Goal: Task Accomplishment & Management: Use online tool/utility

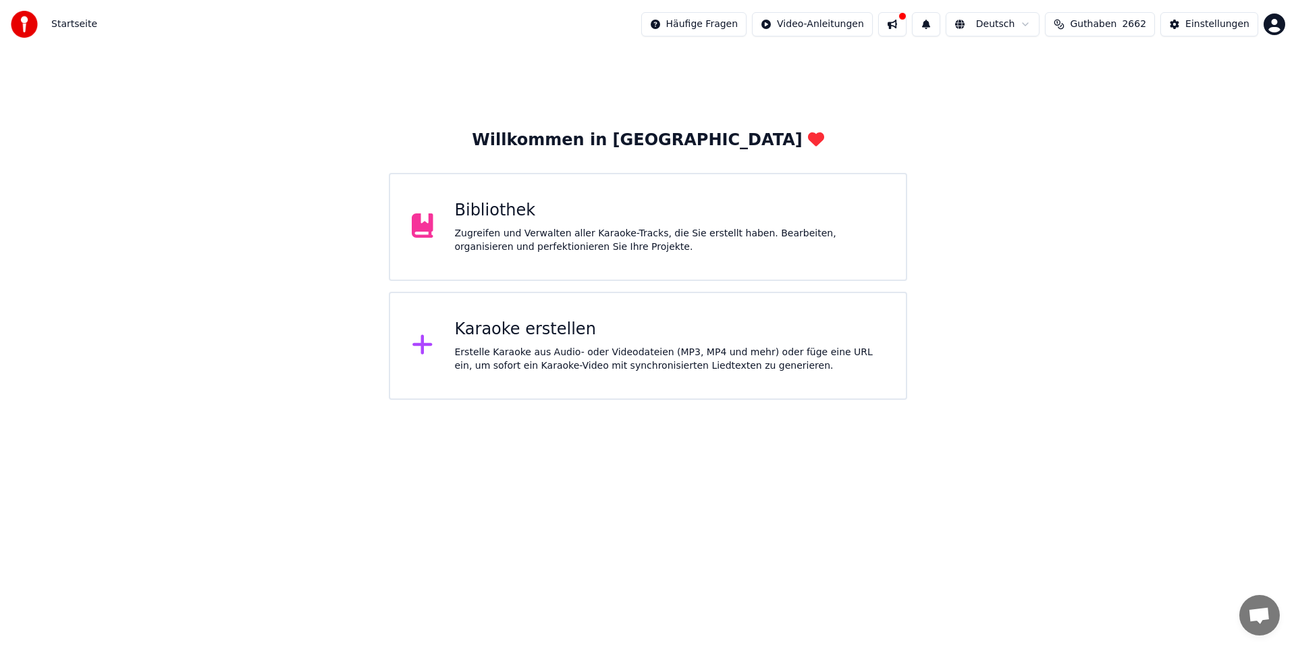
click at [556, 346] on div "Erstelle Karaoke aus Audio- oder Videodateien (MP3, MP4 und mehr) oder füge ein…" at bounding box center [670, 359] width 430 height 27
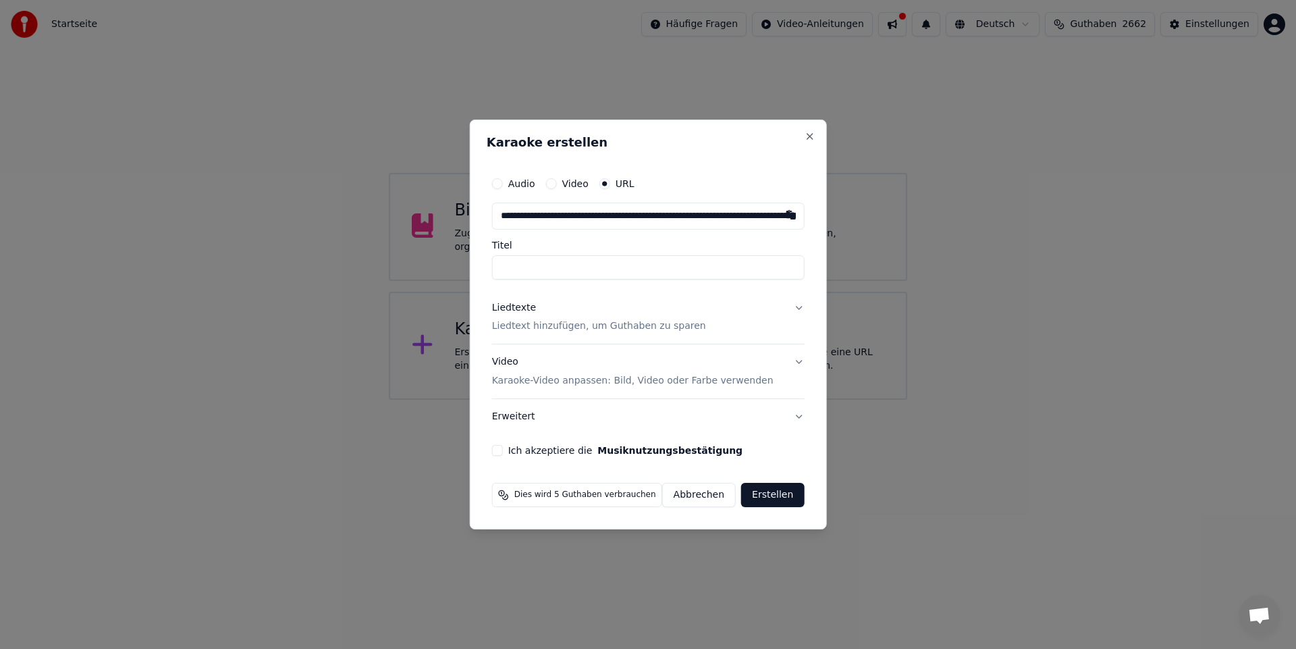
scroll to position [0, 1090]
type input "**********"
click at [503, 451] on button "Ich akzeptiere die Musiknutzungsbestätigung" at bounding box center [497, 450] width 11 height 11
click at [771, 496] on button "Erstellen" at bounding box center [772, 495] width 63 height 24
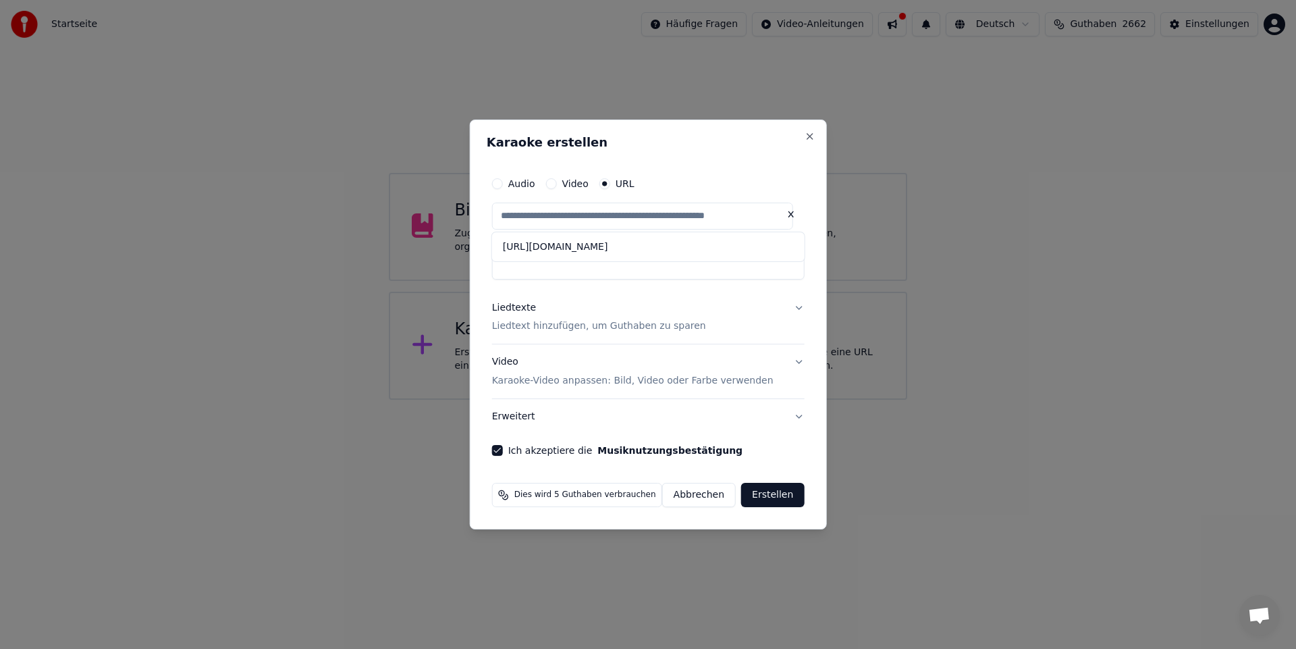
type input "**********"
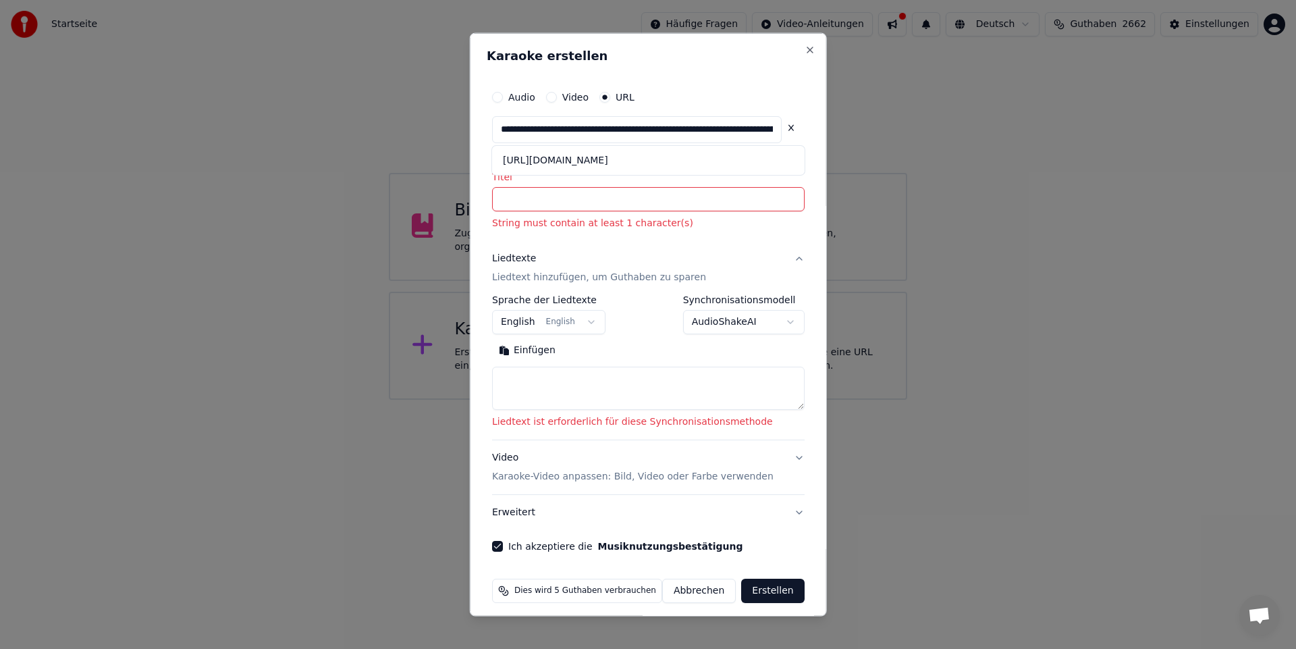
click at [503, 548] on button "Ich akzeptiere die Musiknutzungsbestätigung" at bounding box center [497, 546] width 11 height 11
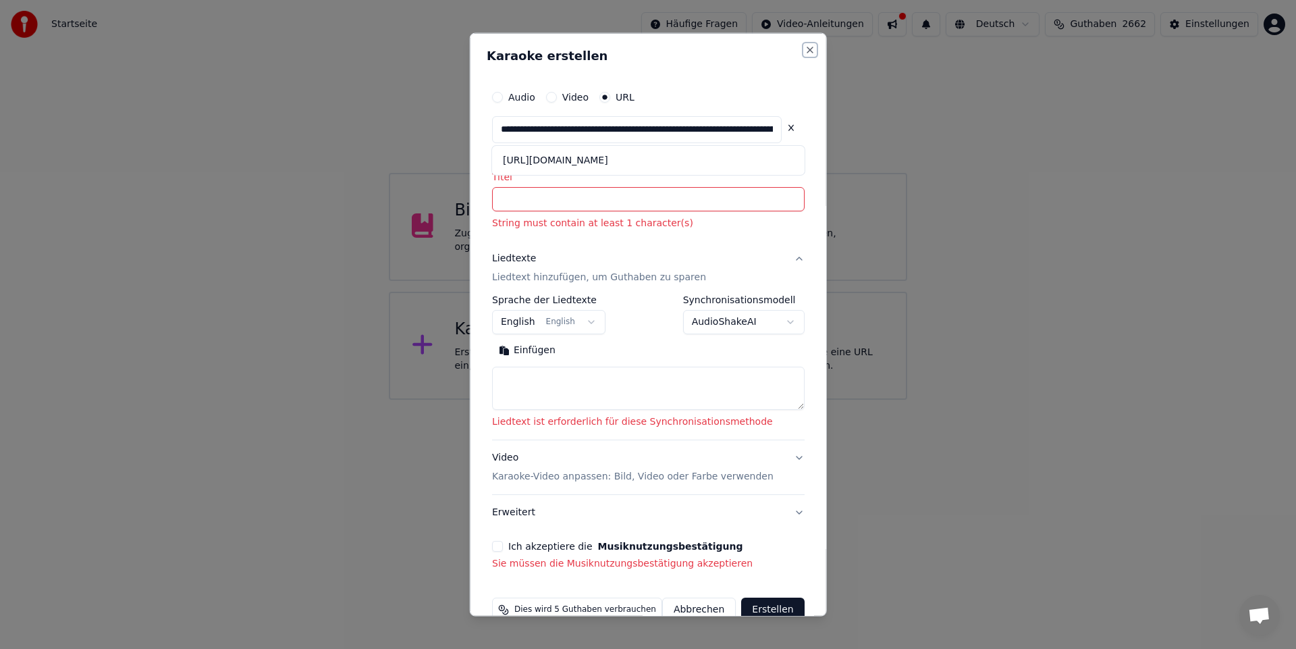
click at [804, 51] on button "Close" at bounding box center [809, 49] width 11 height 11
select select
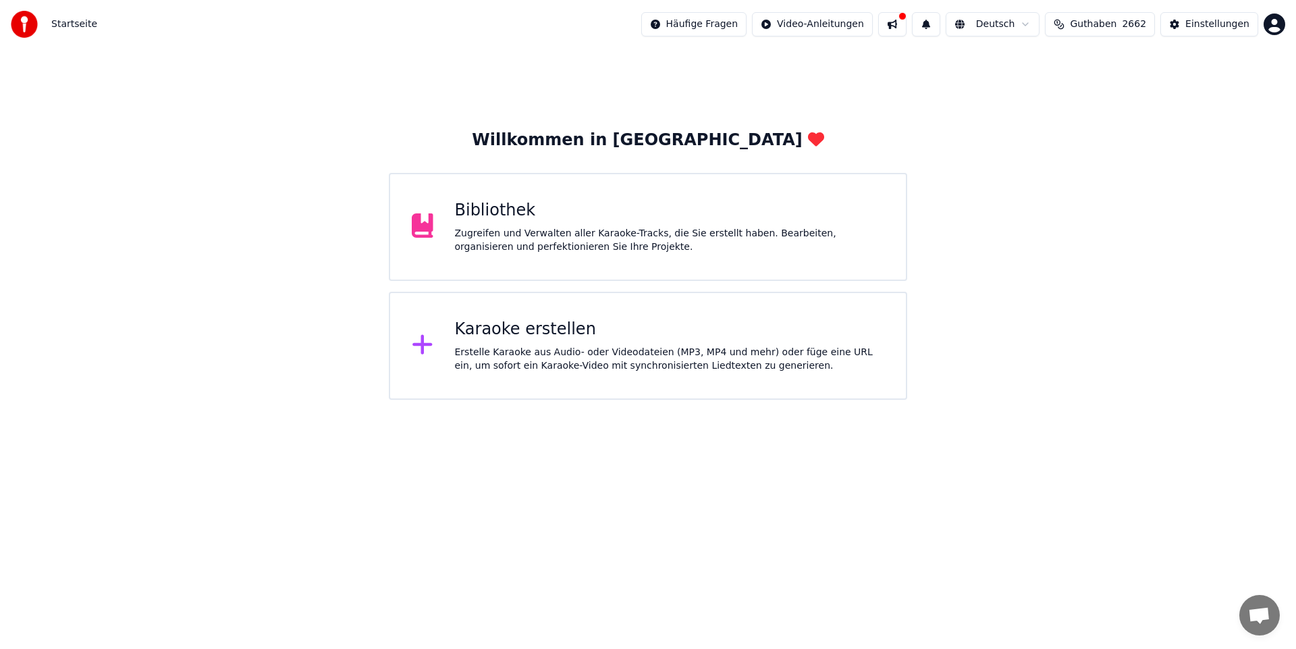
click at [515, 344] on div "Karaoke erstellen Erstelle Karaoke aus Audio- oder Videodateien (MP3, MP4 und m…" at bounding box center [670, 346] width 430 height 54
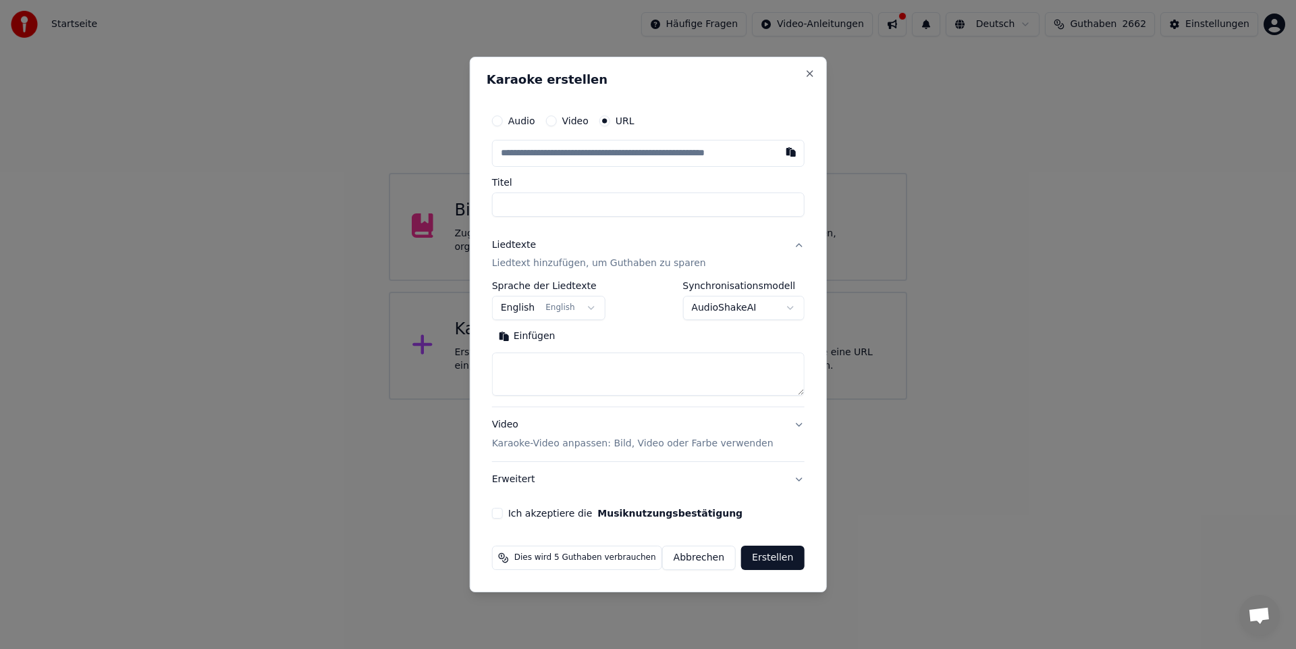
type input "**********"
type input "********"
type input "**********"
click at [583, 307] on button "English English" at bounding box center [548, 308] width 113 height 24
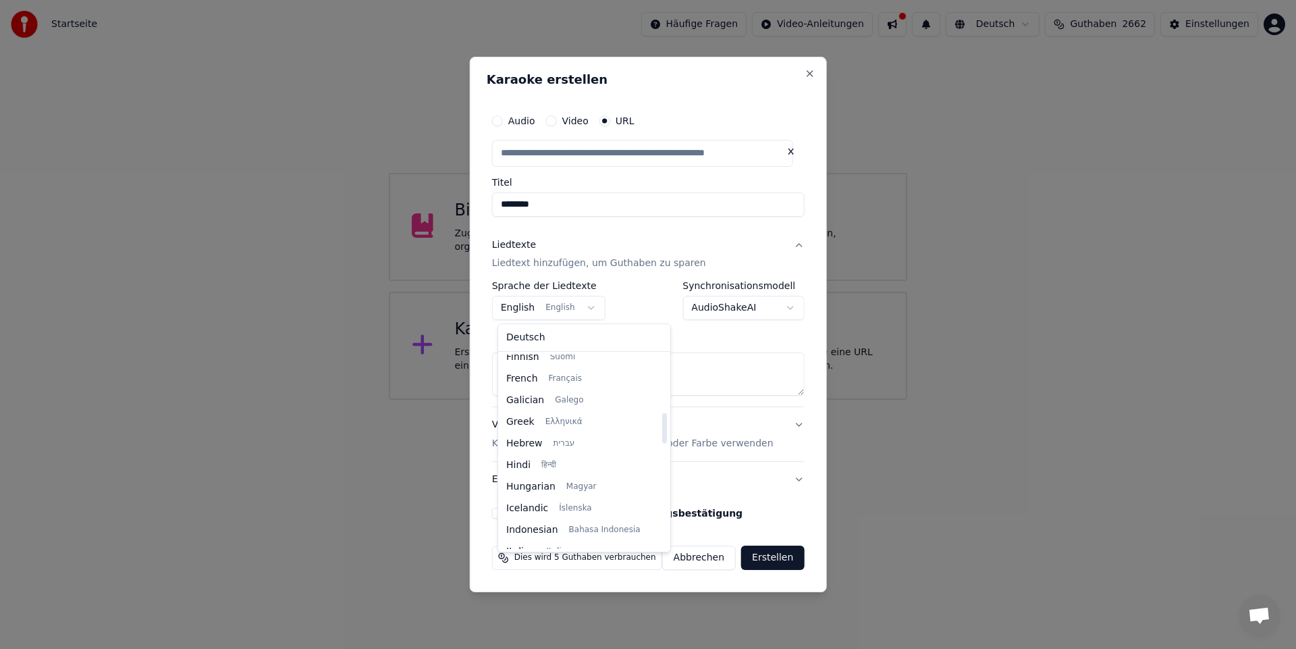
scroll to position [378, 0]
select select "**"
type input "**********"
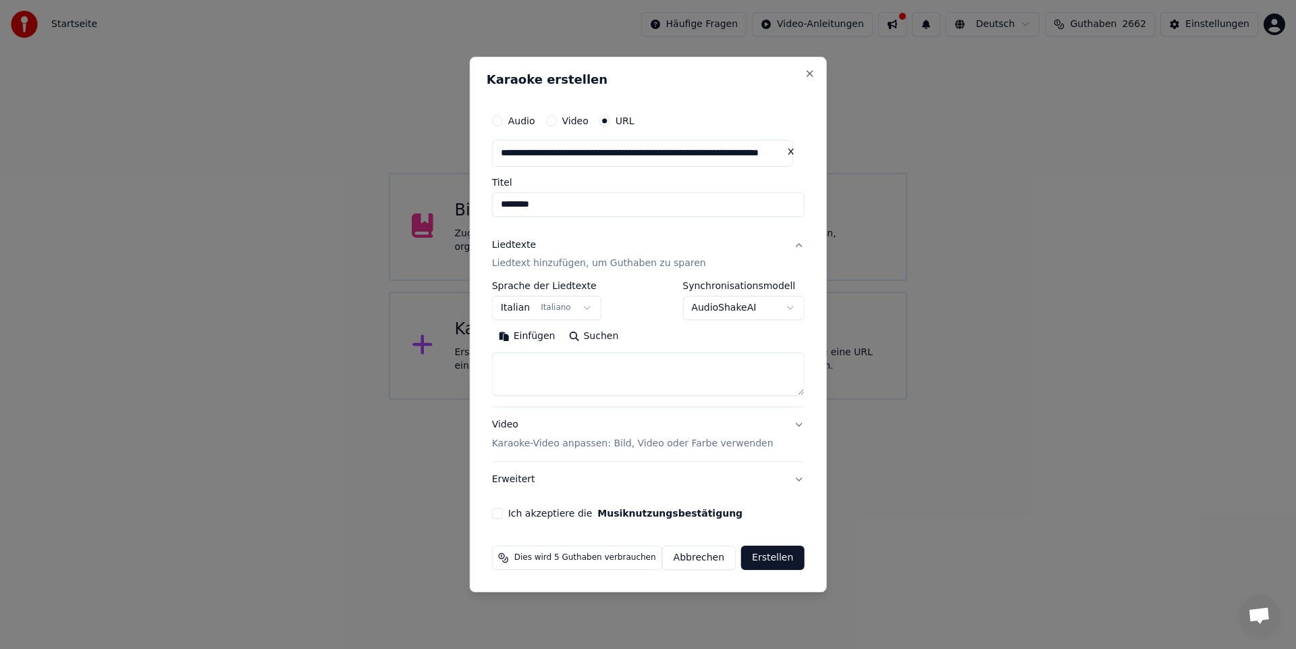
click at [588, 338] on button "Suchen" at bounding box center [593, 337] width 63 height 22
click at [519, 363] on textarea at bounding box center [648, 374] width 313 height 43
click at [508, 390] on textarea "**********" at bounding box center [642, 374] width 301 height 43
click at [509, 390] on textarea "**********" at bounding box center [642, 374] width 301 height 43
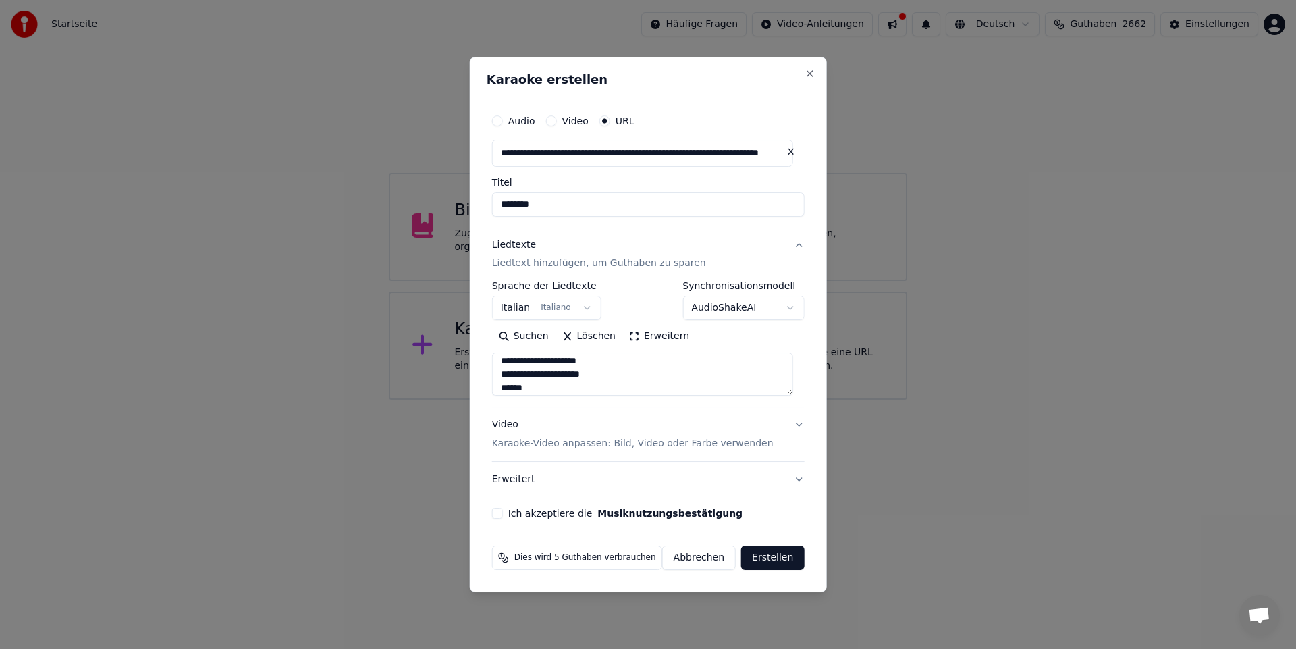
click at [544, 388] on textarea "**********" at bounding box center [642, 374] width 301 height 43
type textarea "**********"
click at [503, 515] on button "Ich akzeptiere die Musiknutzungsbestätigung" at bounding box center [497, 513] width 11 height 11
click at [781, 561] on button "Erstellen" at bounding box center [772, 558] width 63 height 24
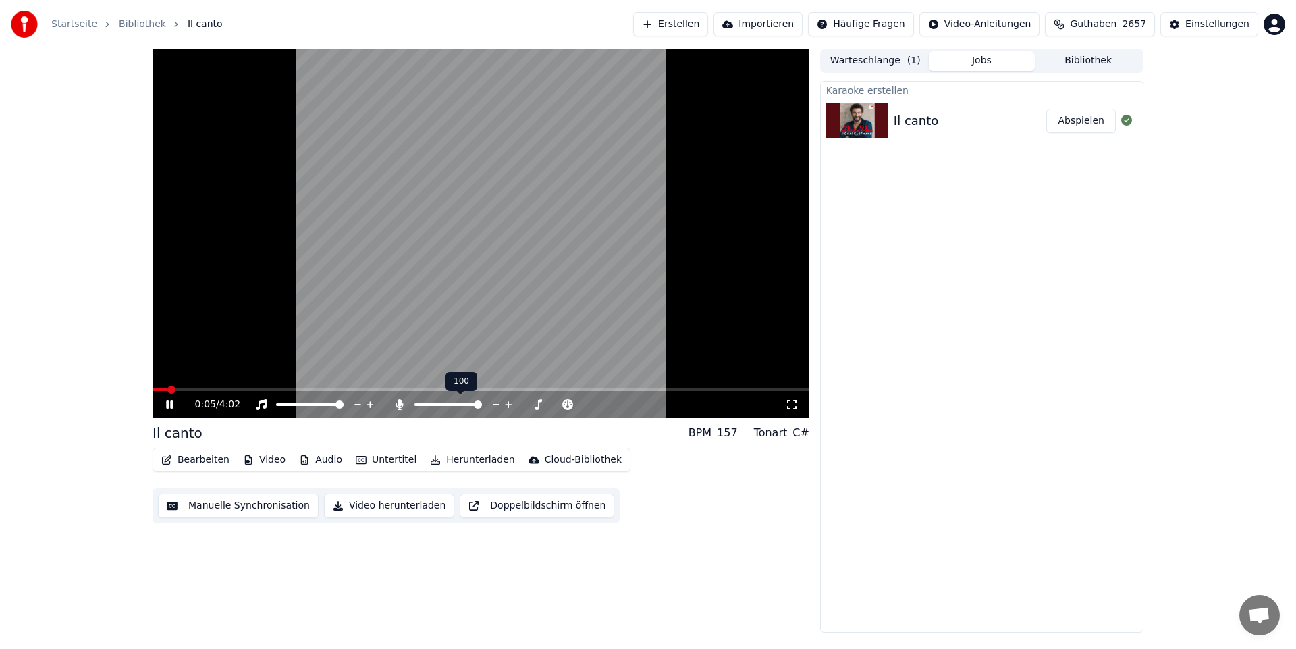
click at [482, 409] on span at bounding box center [478, 404] width 8 height 8
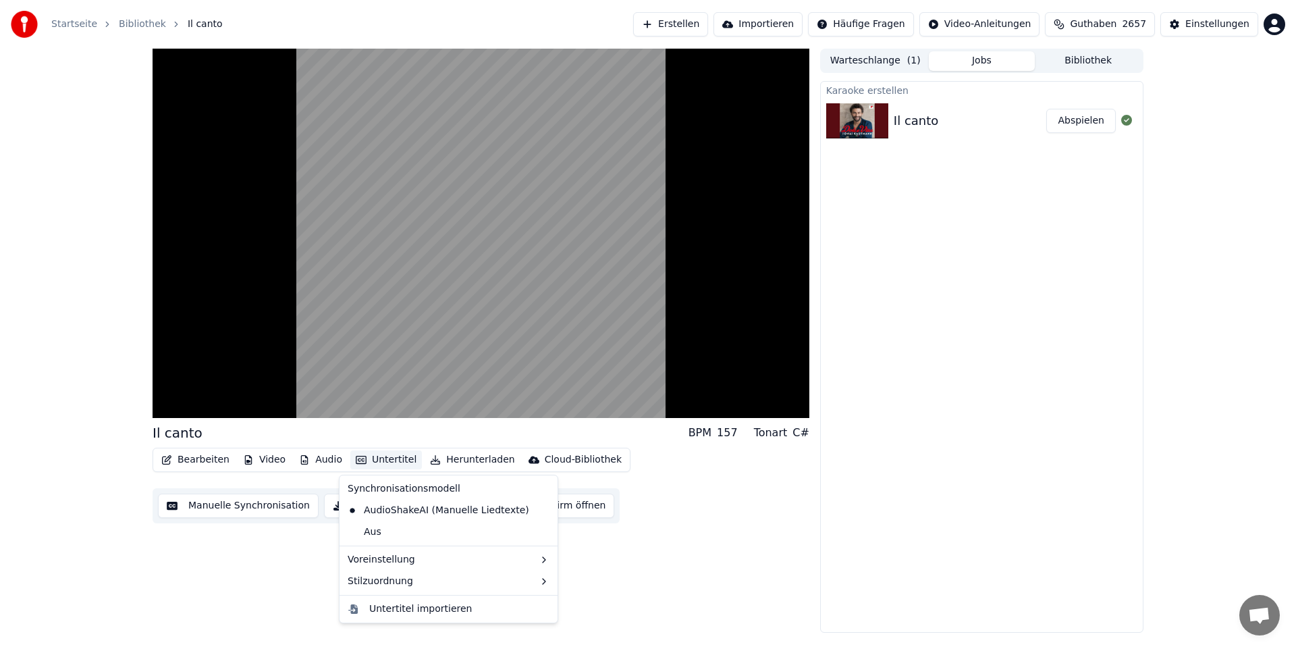
click at [387, 458] on button "Untertitel" at bounding box center [386, 459] width 72 height 19
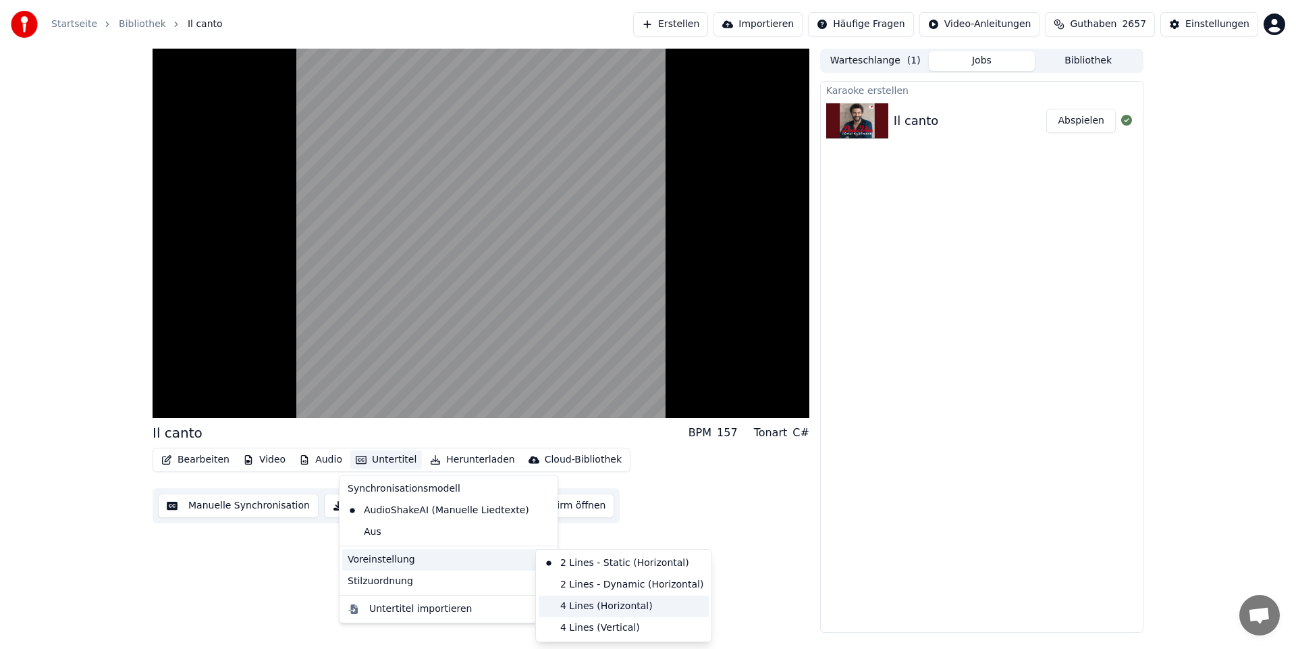
click at [574, 611] on div "4 Lines (Horizontal)" at bounding box center [624, 607] width 170 height 22
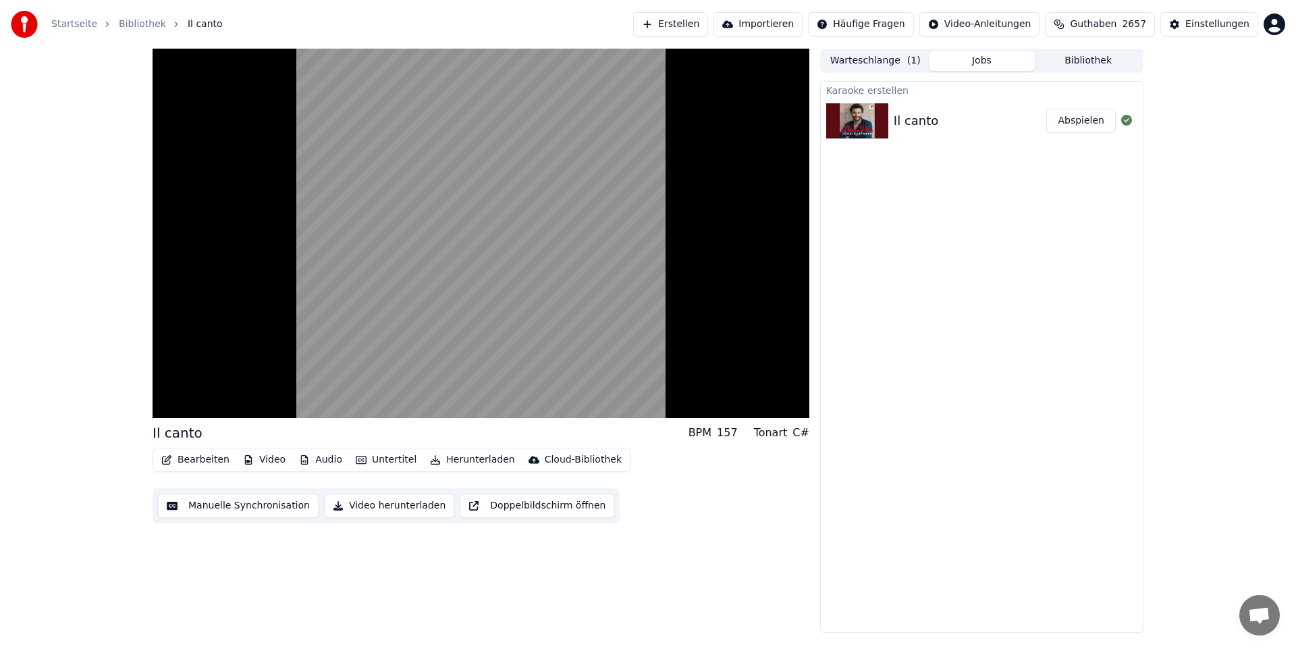
click at [369, 459] on button "Untertitel" at bounding box center [386, 459] width 72 height 19
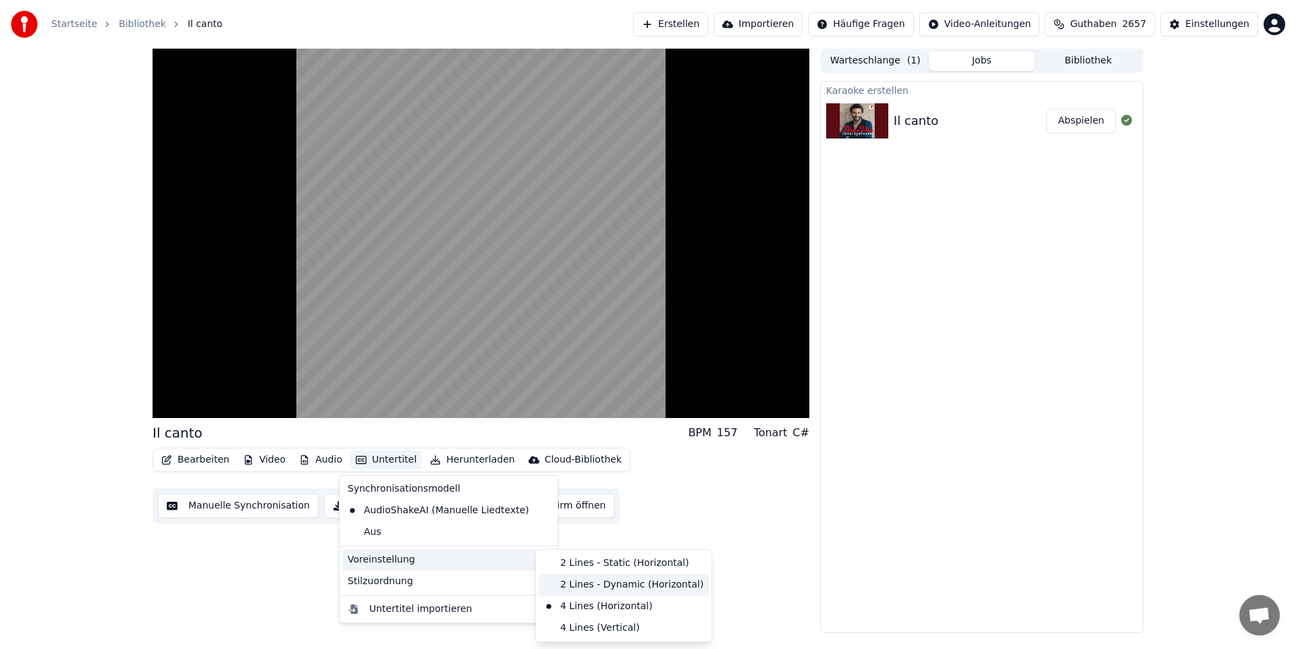
click at [579, 587] on div "2 Lines - Dynamic (Horizontal)" at bounding box center [624, 585] width 170 height 22
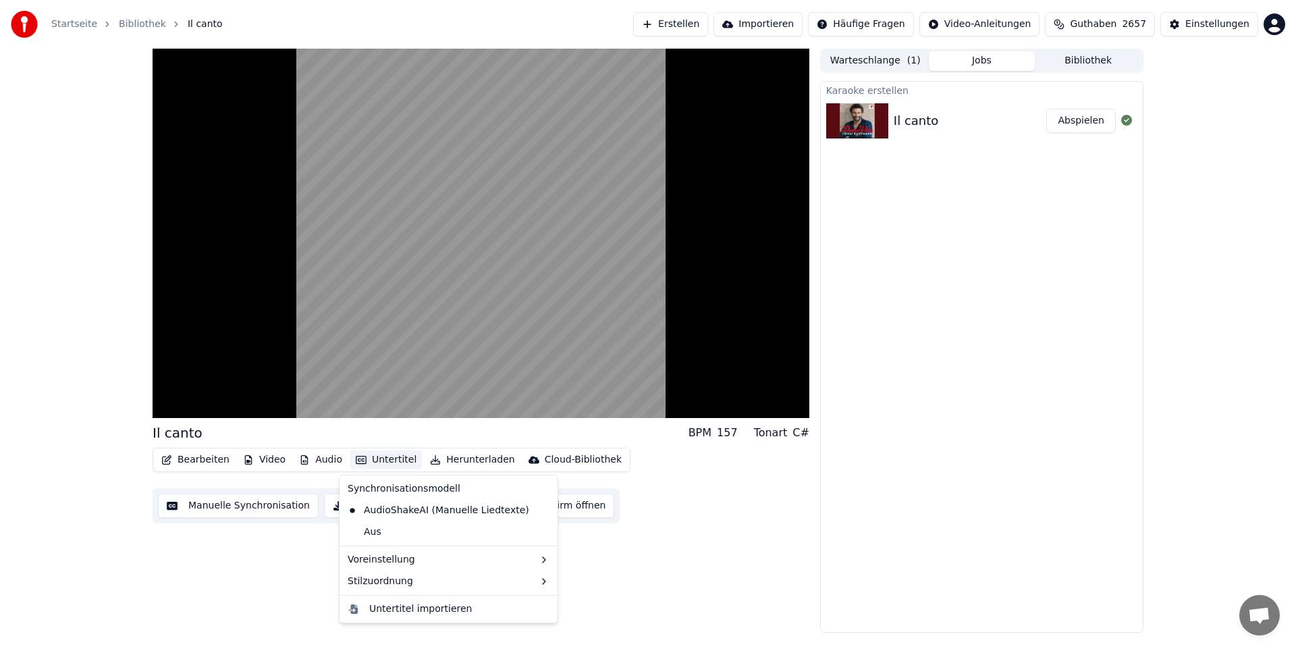
click at [379, 460] on button "Untertitel" at bounding box center [386, 459] width 72 height 19
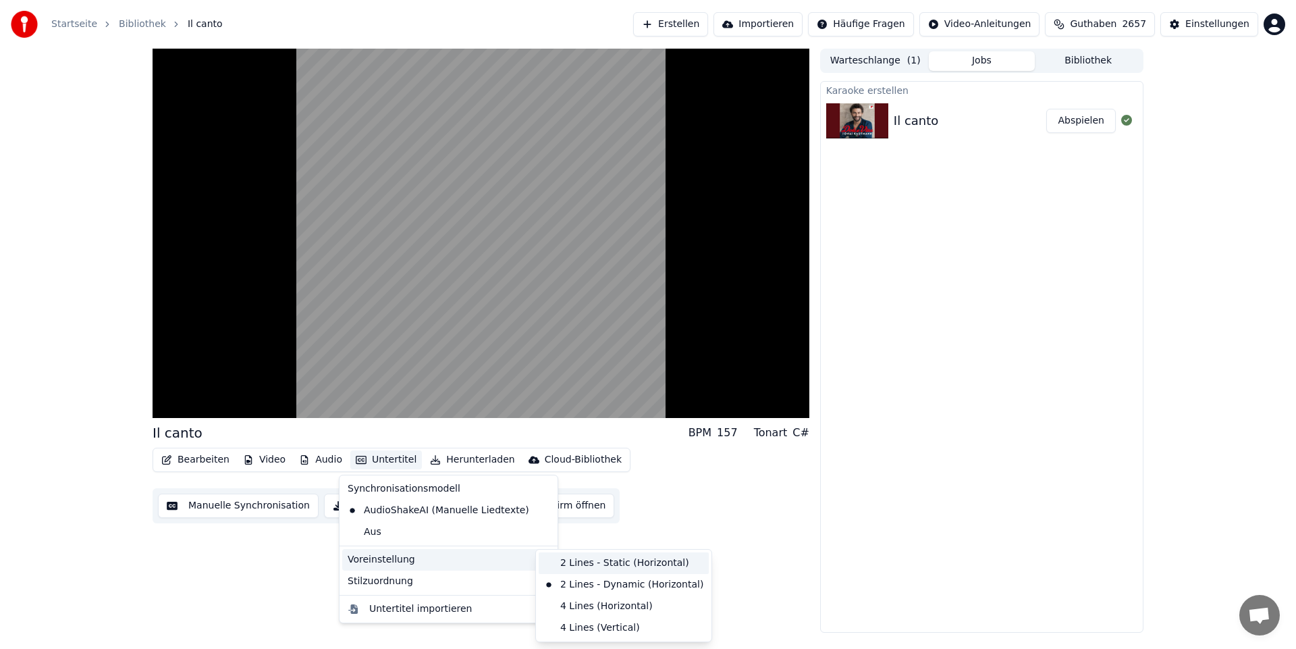
click at [616, 565] on div "2 Lines - Static (Horizontal)" at bounding box center [624, 563] width 170 height 22
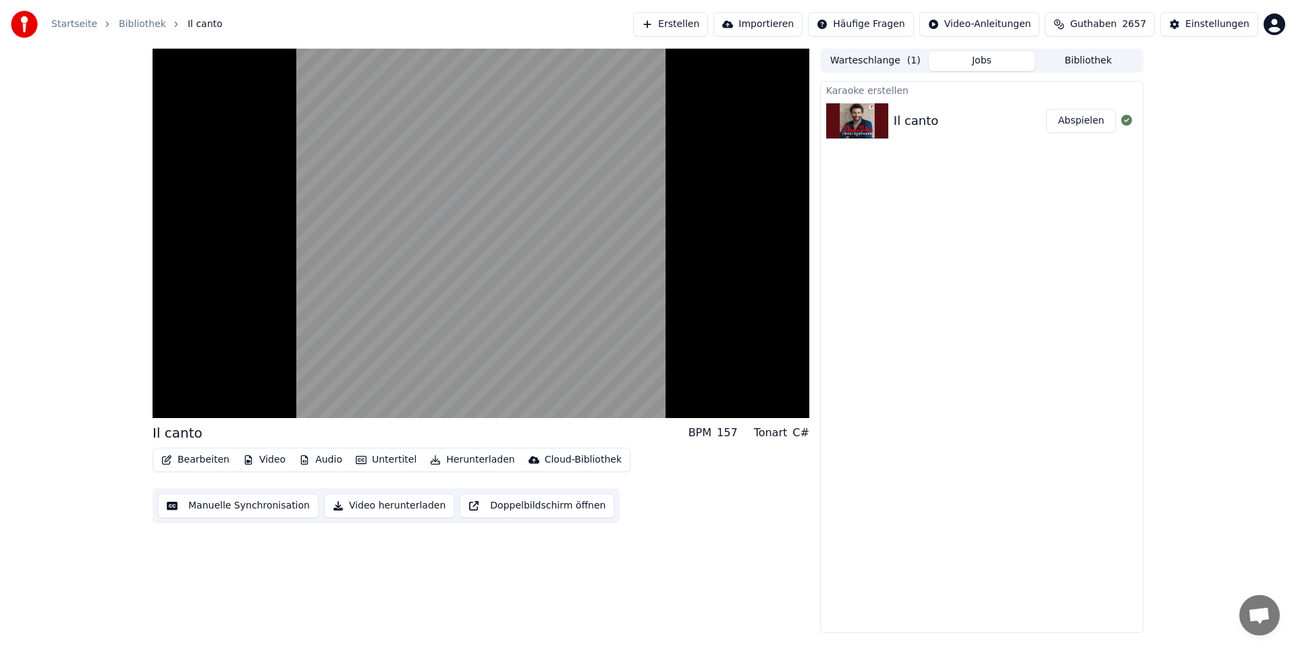
click at [383, 460] on button "Untertitel" at bounding box center [386, 459] width 72 height 19
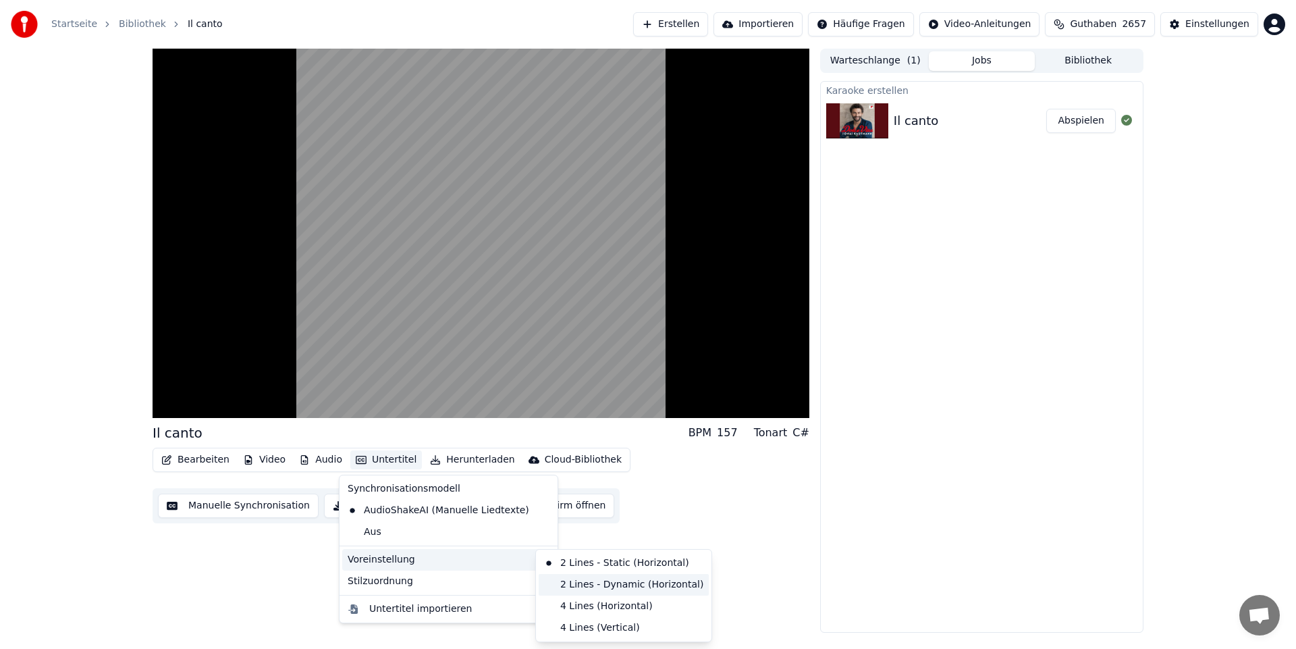
click at [584, 585] on div "2 Lines - Dynamic (Horizontal)" at bounding box center [624, 585] width 170 height 22
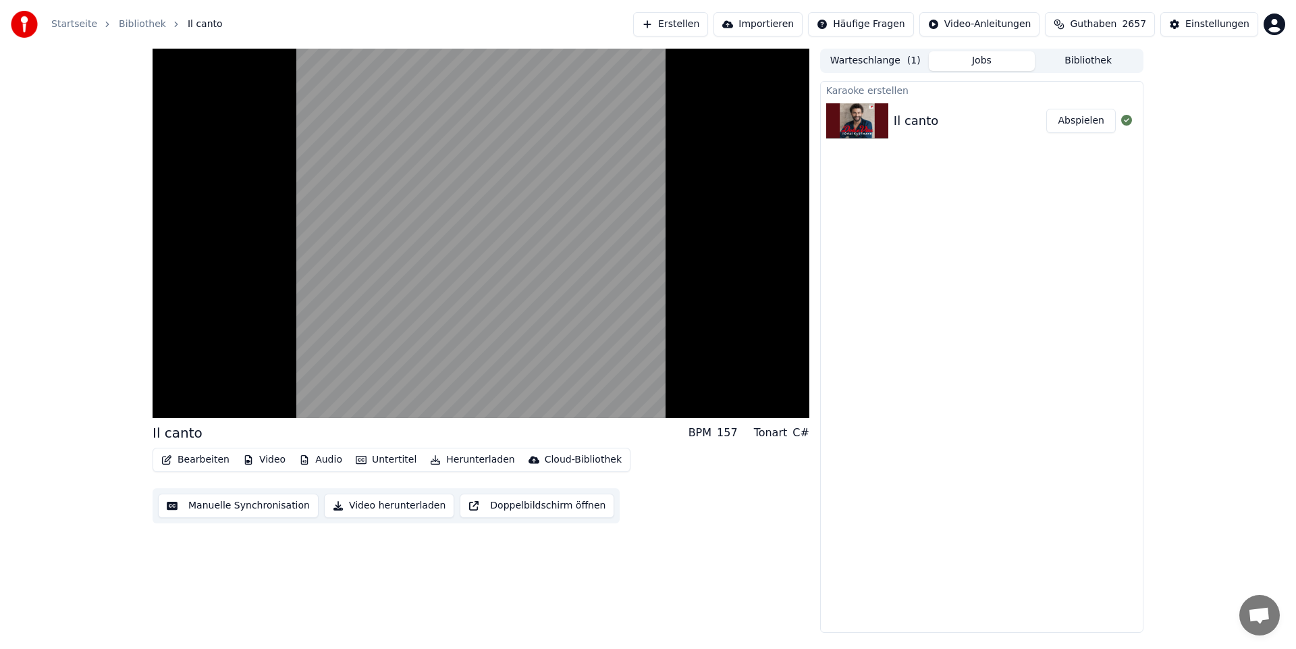
click at [367, 455] on button "Untertitel" at bounding box center [386, 459] width 72 height 19
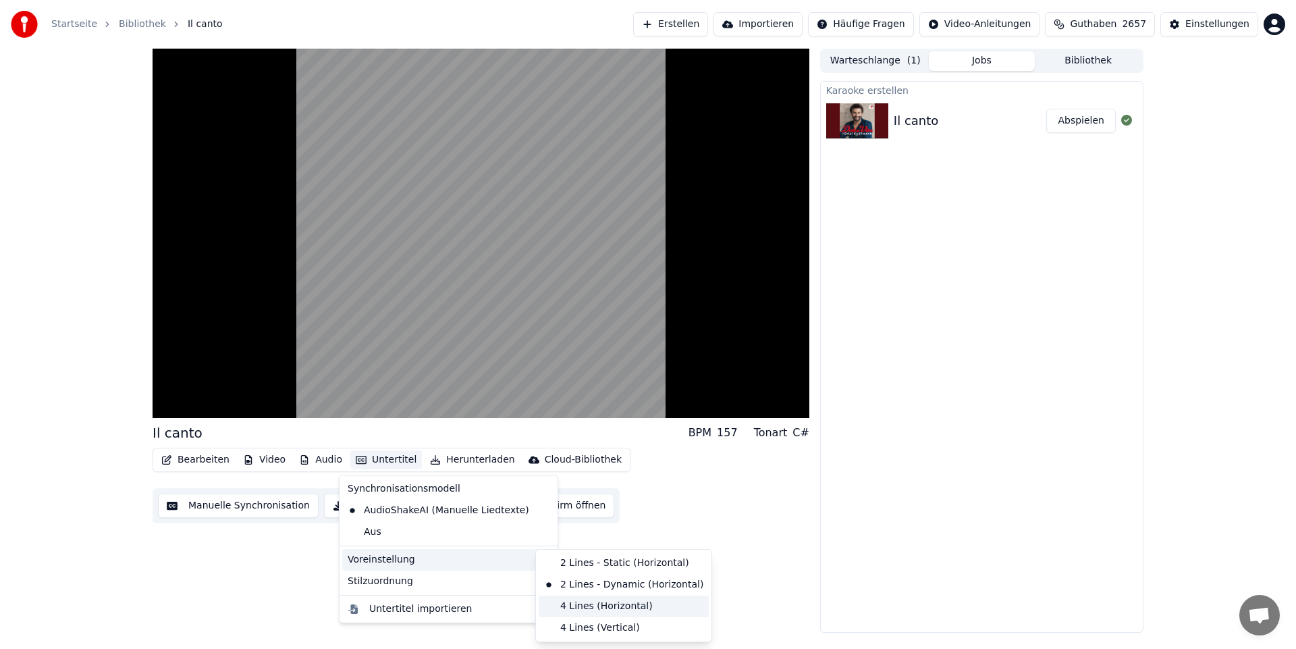
click at [588, 605] on div "4 Lines (Horizontal)" at bounding box center [624, 607] width 170 height 22
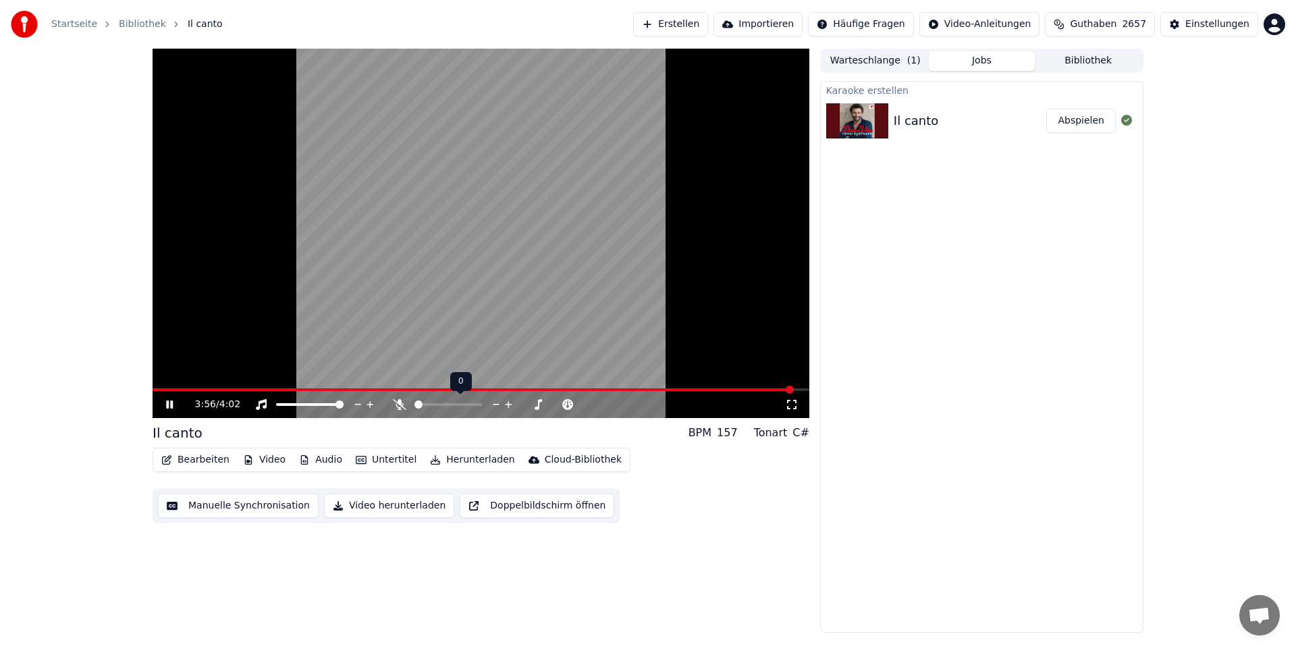
click at [415, 409] on span at bounding box center [419, 404] width 8 height 8
click at [169, 404] on icon at bounding box center [169, 404] width 7 height 8
click at [169, 404] on icon at bounding box center [169, 404] width 8 height 9
click at [171, 408] on icon at bounding box center [169, 404] width 7 height 8
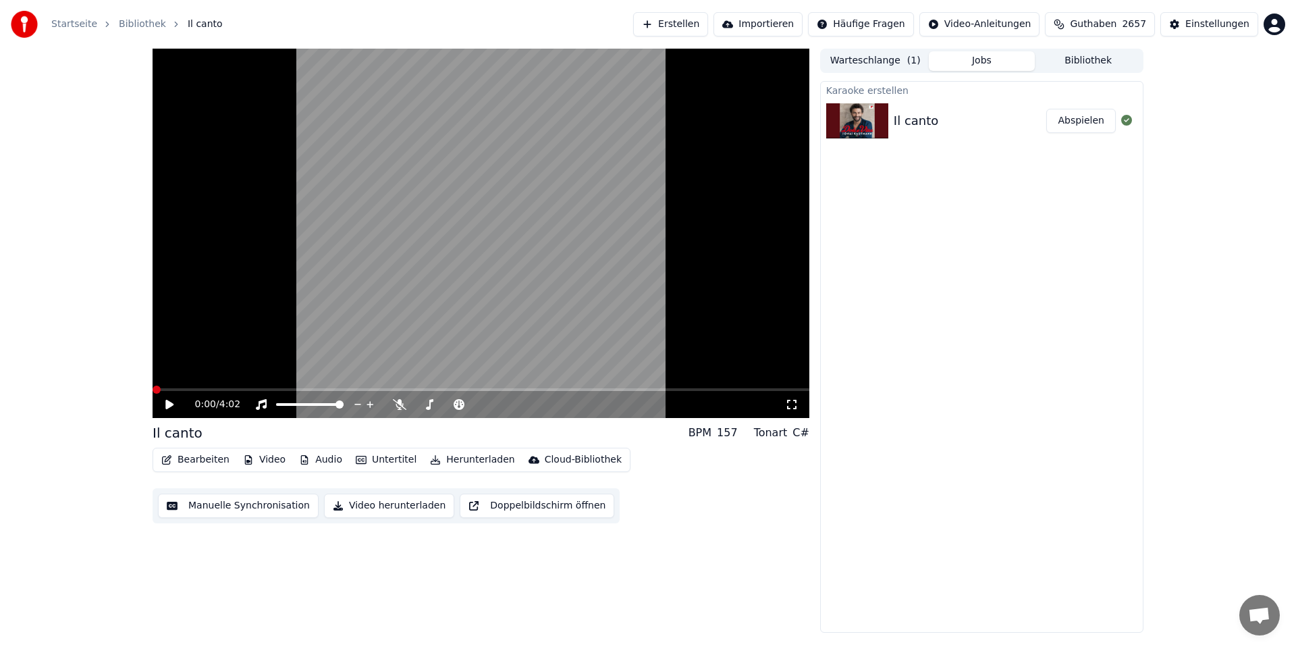
click at [153, 394] on span at bounding box center [157, 390] width 8 height 8
click at [168, 402] on icon at bounding box center [169, 404] width 8 height 9
click at [482, 406] on span at bounding box center [483, 404] width 8 height 8
click at [479, 403] on span at bounding box center [478, 404] width 8 height 8
click at [170, 400] on icon at bounding box center [179, 404] width 32 height 11
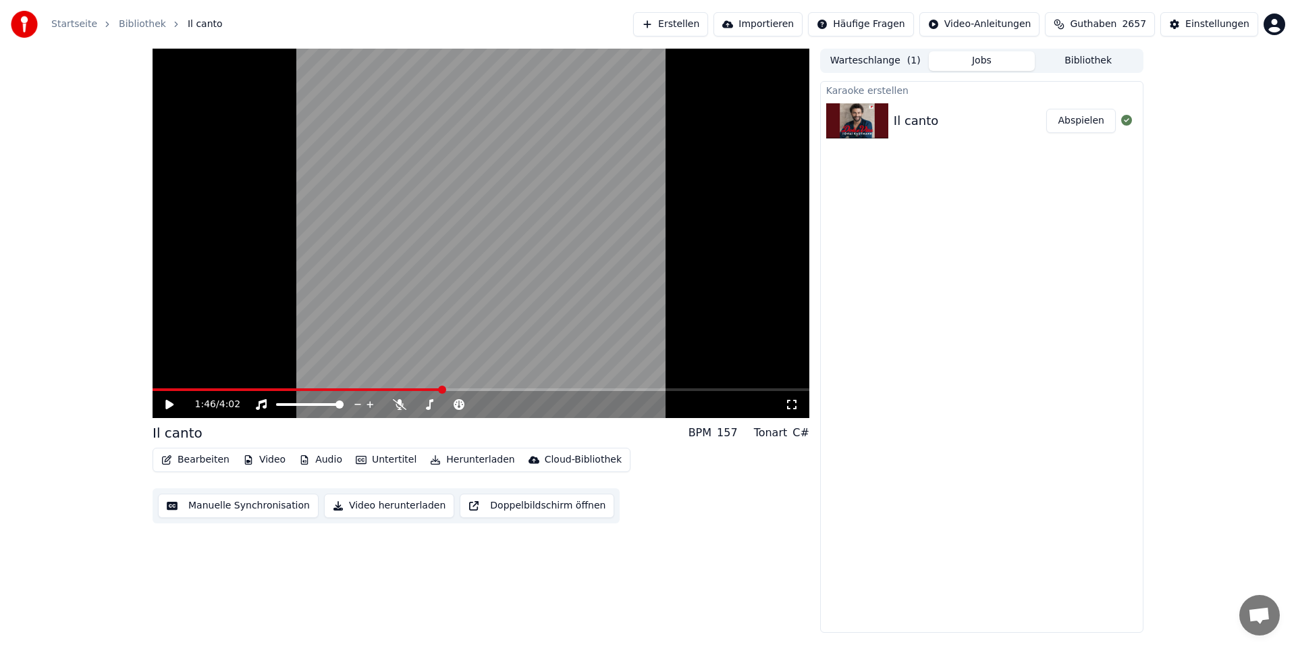
click at [165, 402] on icon at bounding box center [179, 404] width 32 height 11
click at [170, 406] on icon at bounding box center [179, 404] width 32 height 11
click at [153, 394] on span at bounding box center [157, 390] width 8 height 8
click at [188, 458] on button "Bearbeiten" at bounding box center [195, 459] width 79 height 19
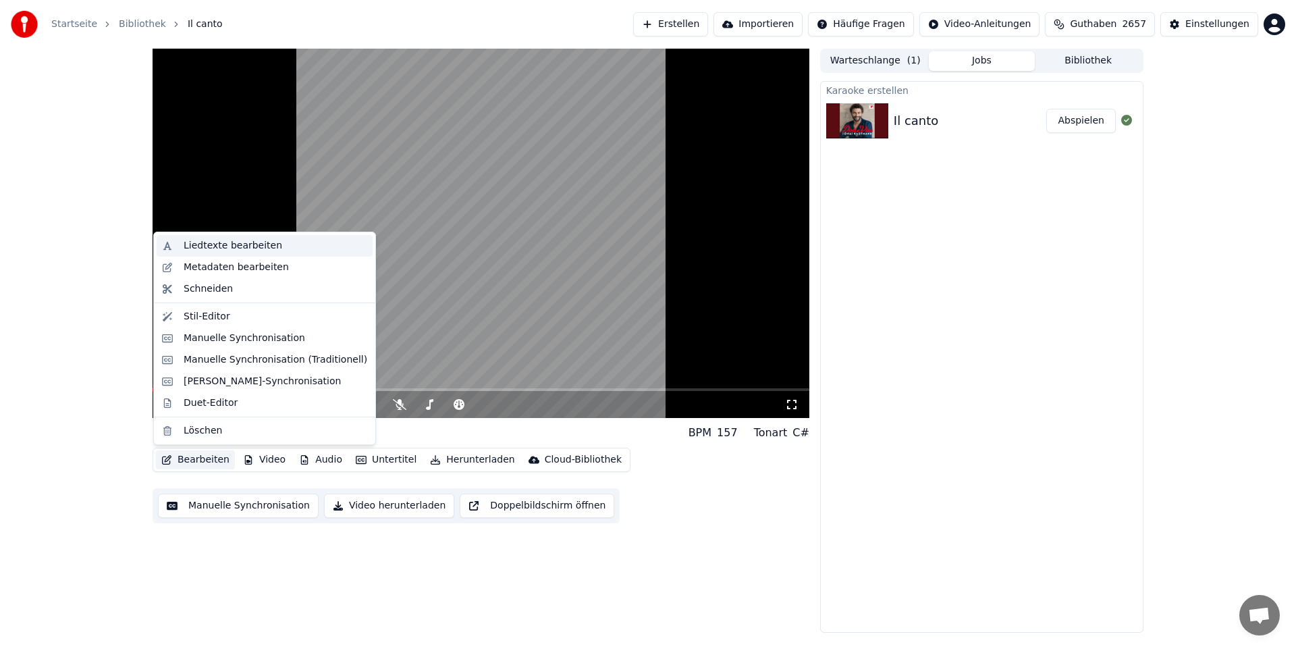
click at [226, 244] on div "Liedtexte bearbeiten" at bounding box center [233, 246] width 99 height 14
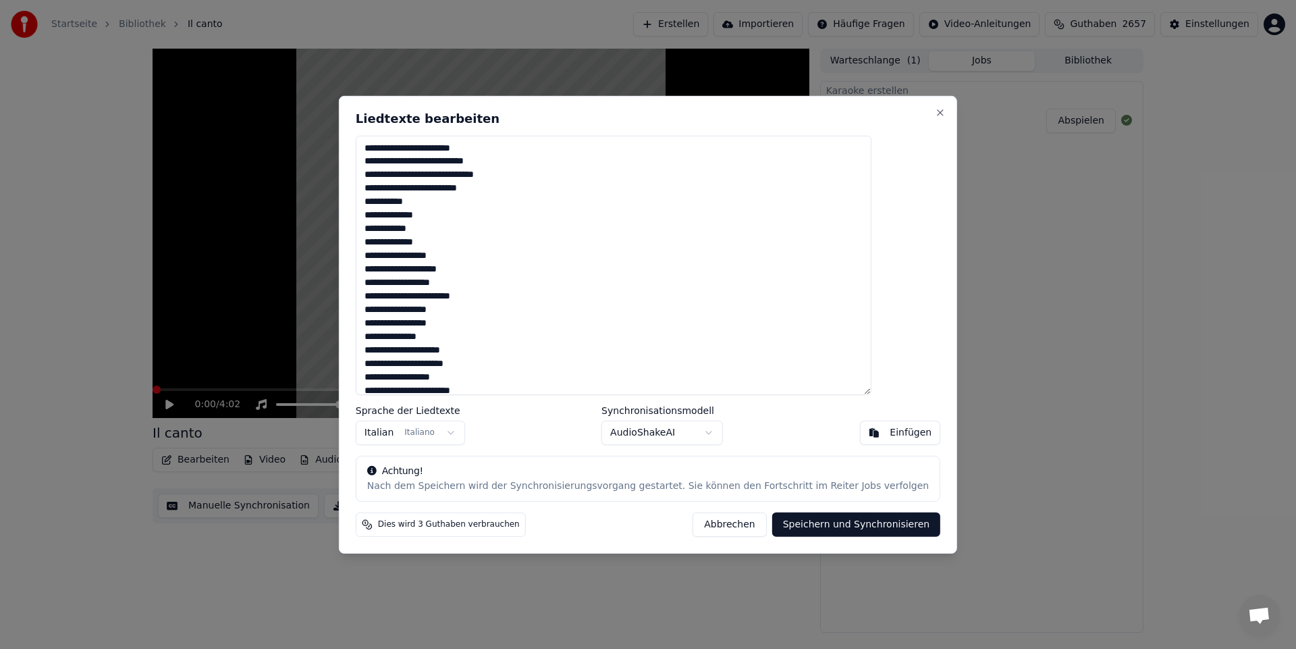
click at [403, 147] on textarea "**********" at bounding box center [614, 264] width 516 height 259
click at [476, 244] on textarea "**********" at bounding box center [614, 264] width 516 height 259
click at [490, 321] on textarea "**********" at bounding box center [614, 264] width 516 height 259
click at [395, 319] on textarea "**********" at bounding box center [614, 264] width 516 height 259
click at [524, 307] on textarea "**********" at bounding box center [614, 264] width 516 height 259
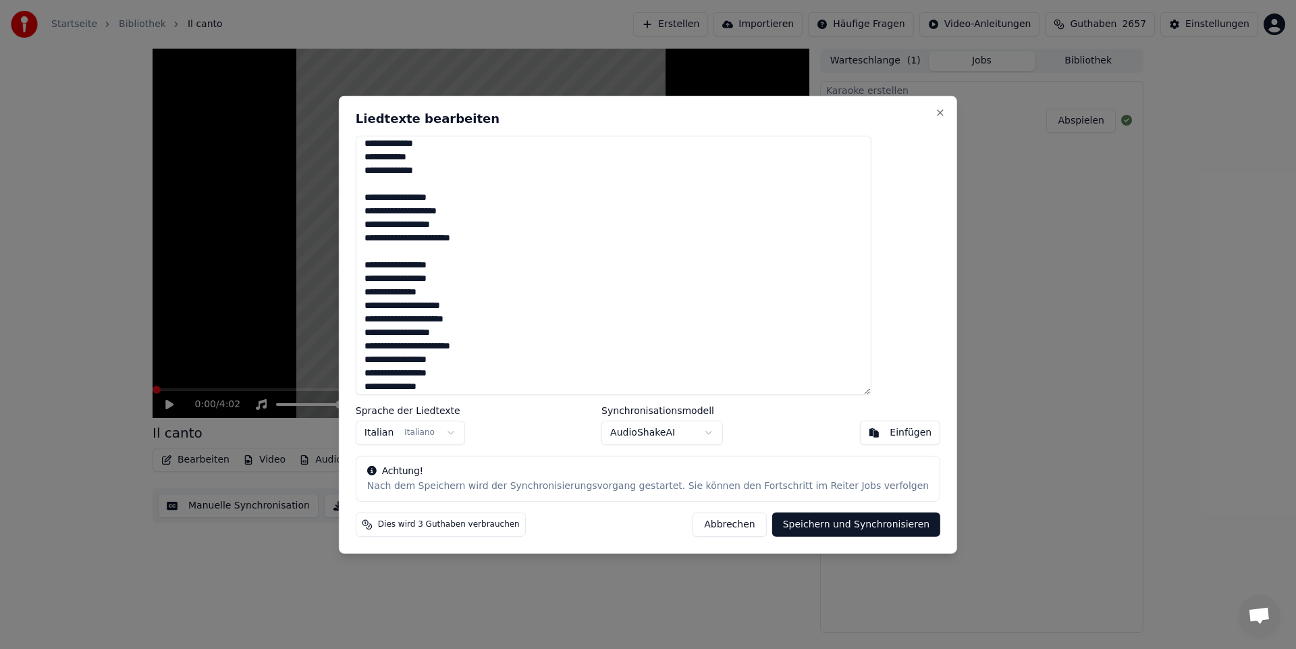
scroll to position [135, 0]
click at [504, 255] on textarea "**********" at bounding box center [614, 264] width 516 height 259
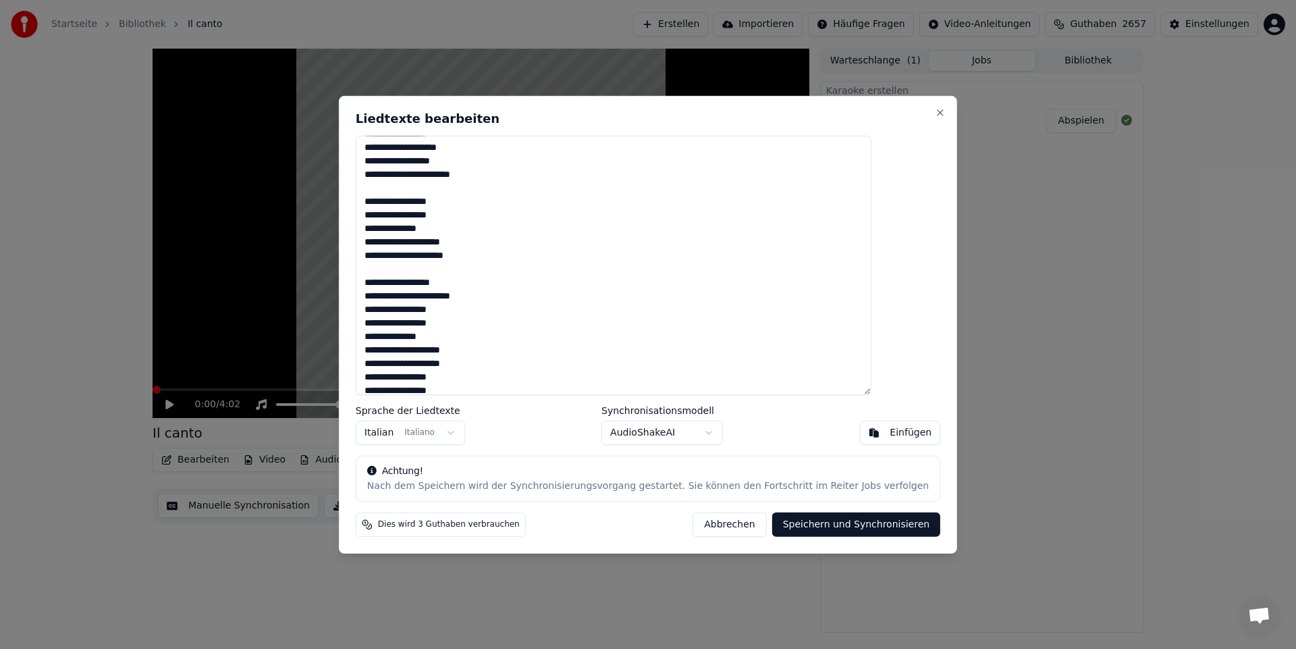
click at [498, 363] on textarea "**********" at bounding box center [614, 264] width 516 height 259
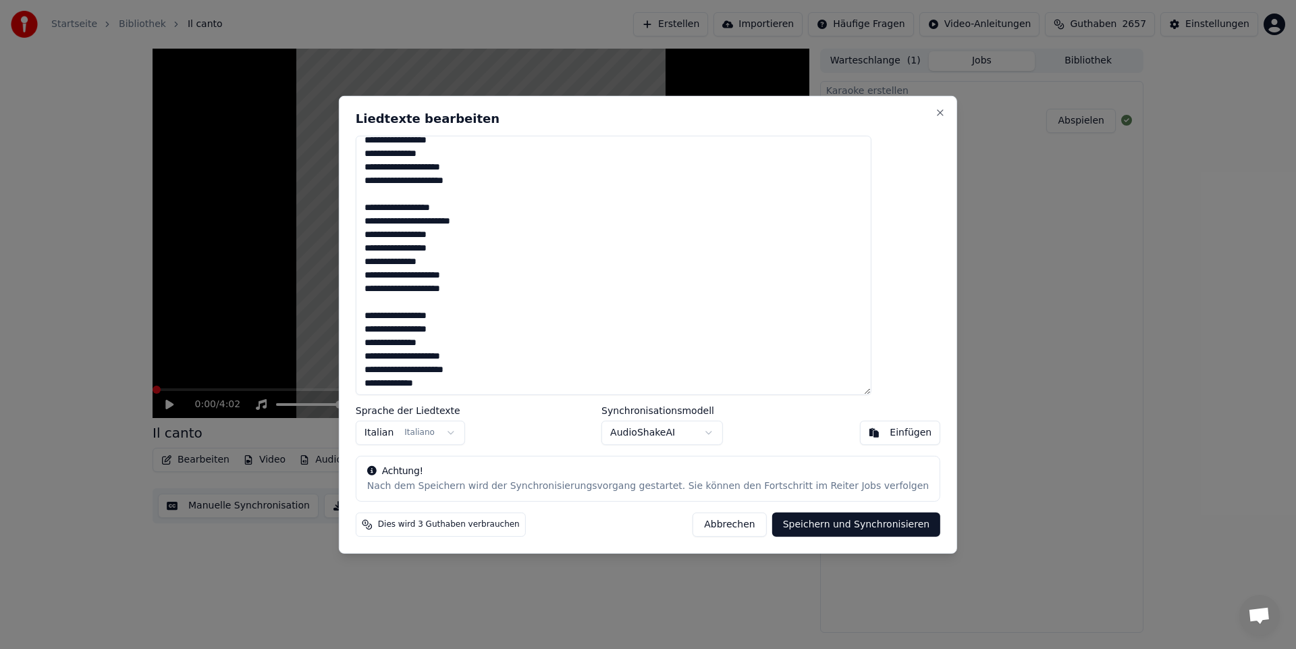
scroll to position [211, 0]
type textarea "**********"
click at [797, 524] on button "Speichern und Synchronisieren" at bounding box center [856, 524] width 169 height 24
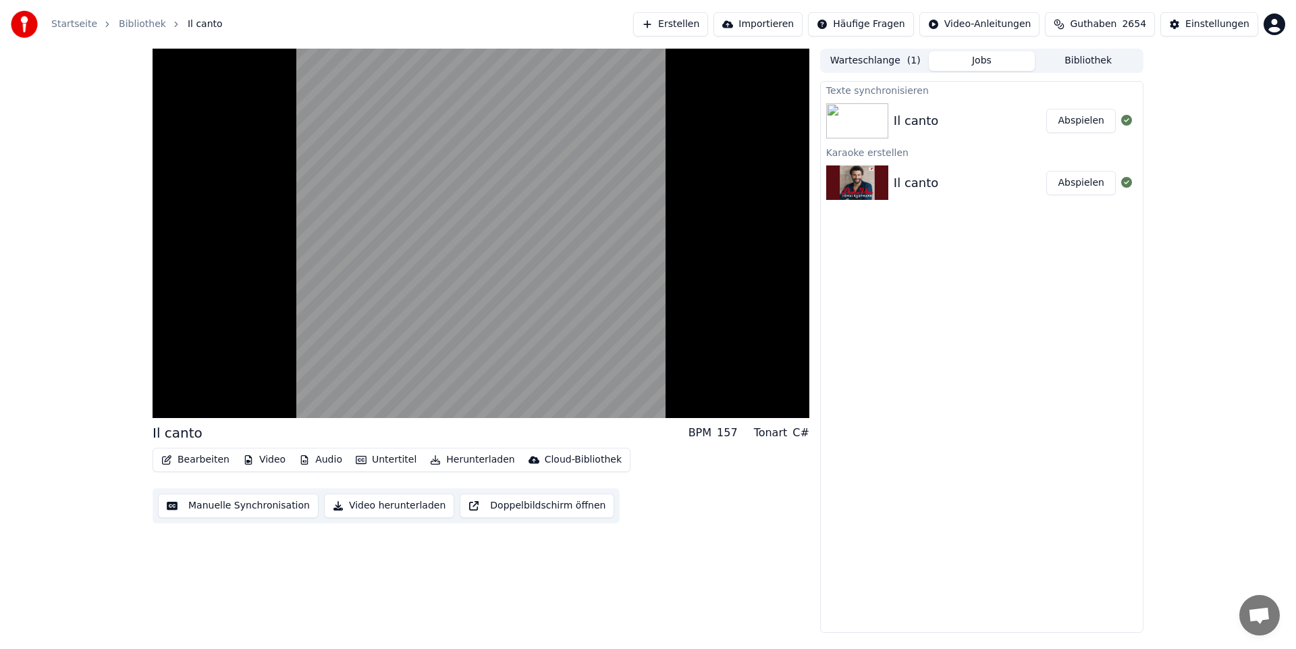
click at [435, 458] on button "Herunterladen" at bounding box center [472, 459] width 95 height 19
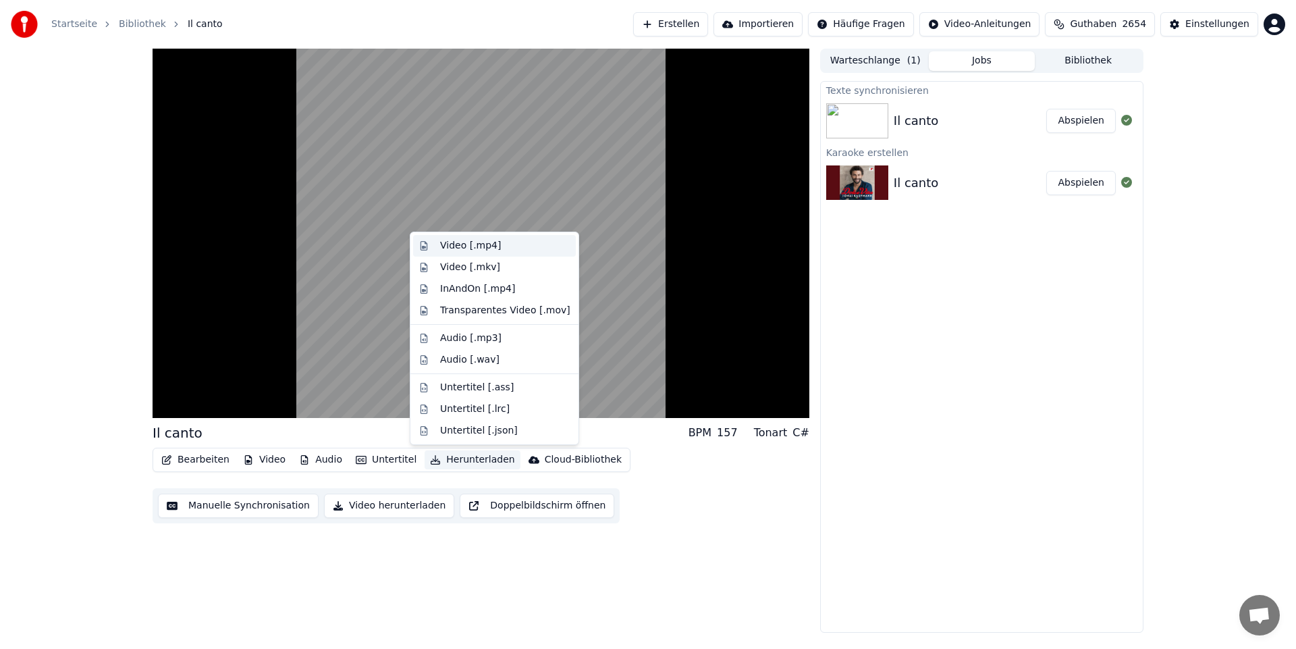
click at [479, 246] on div "Video [.mp4]" at bounding box center [470, 246] width 61 height 14
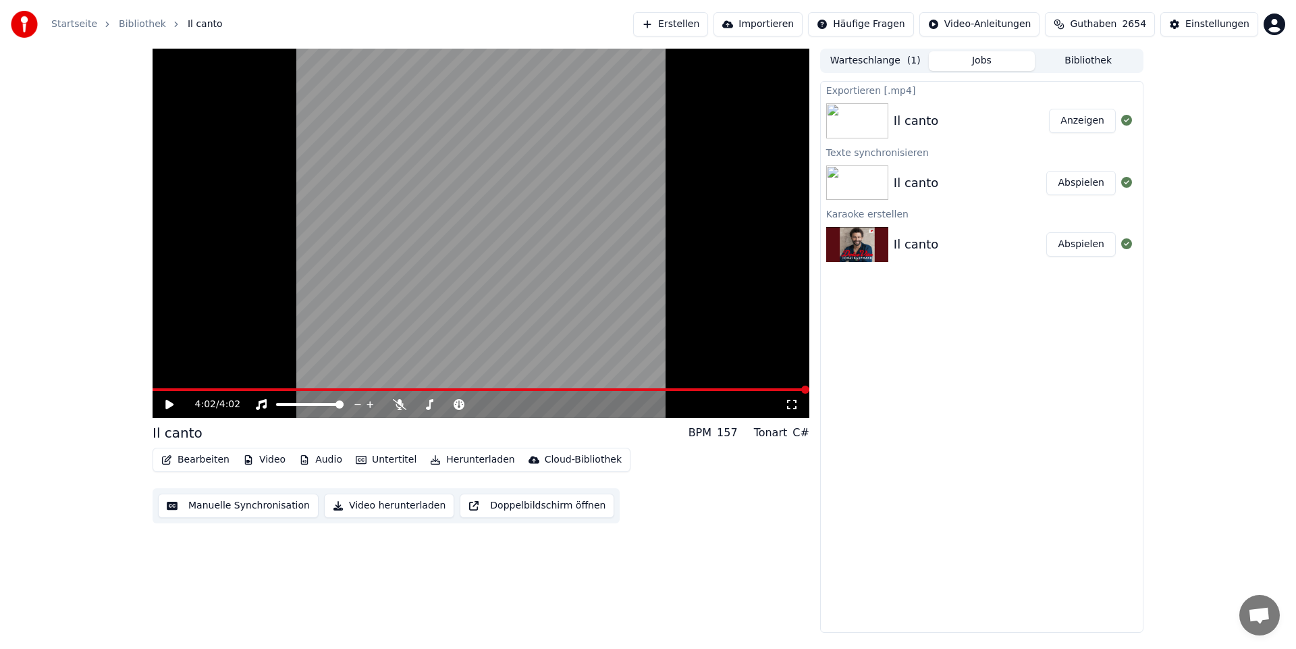
click at [1083, 122] on button "Anzeigen" at bounding box center [1082, 121] width 67 height 24
click at [482, 406] on span at bounding box center [478, 404] width 8 height 8
click at [169, 401] on icon at bounding box center [169, 404] width 8 height 9
click at [210, 394] on span at bounding box center [213, 390] width 8 height 8
click at [1088, 127] on button "Anzeigen" at bounding box center [1082, 121] width 67 height 24
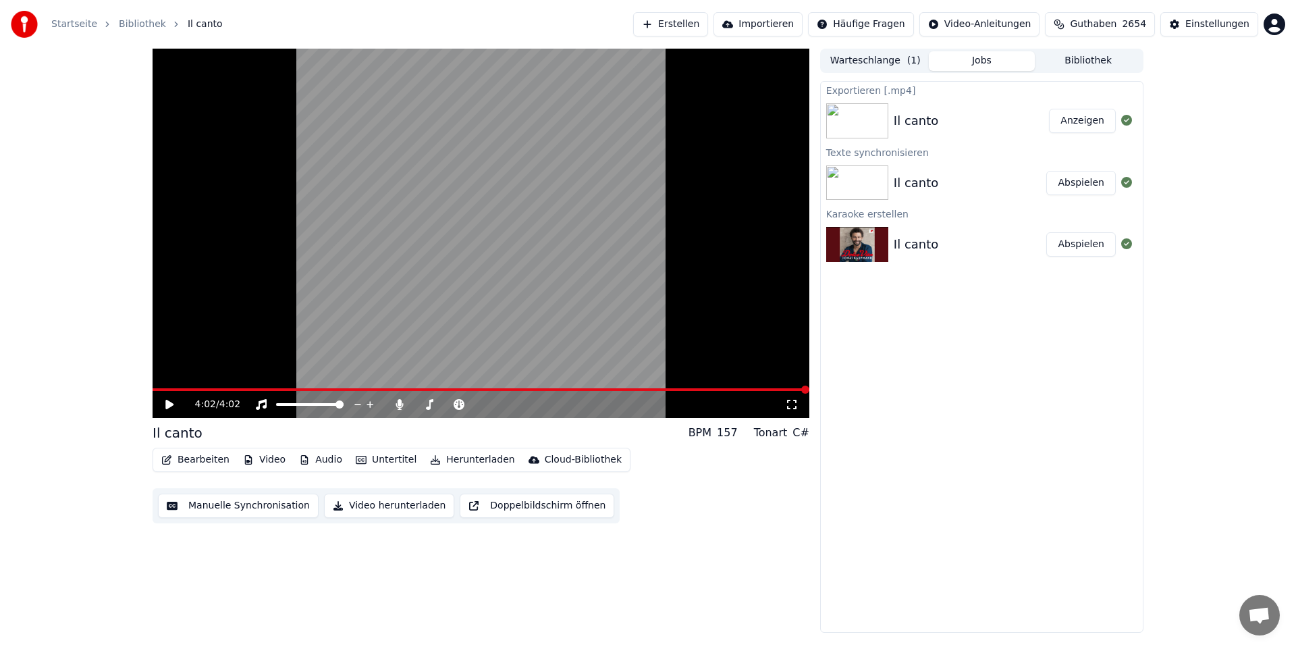
click at [1075, 120] on button "Anzeigen" at bounding box center [1082, 121] width 67 height 24
click at [169, 403] on icon at bounding box center [169, 404] width 8 height 9
click at [169, 403] on icon at bounding box center [179, 404] width 32 height 11
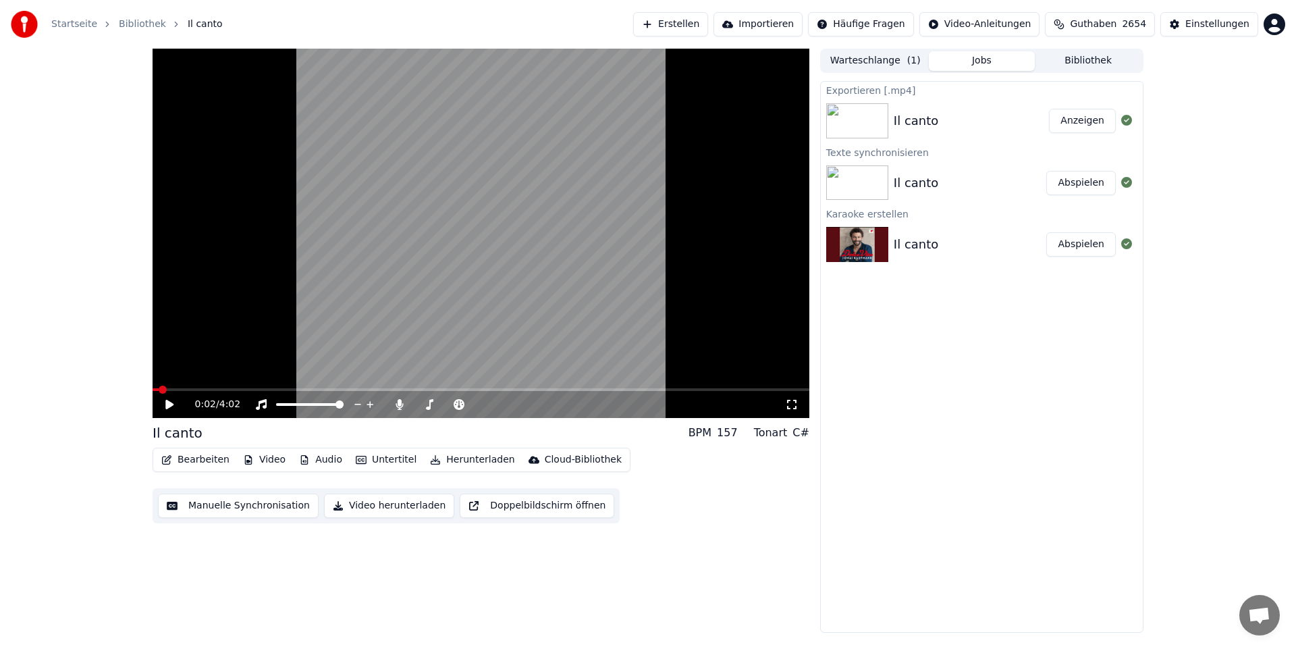
click at [1078, 121] on button "Anzeigen" at bounding box center [1082, 121] width 67 height 24
click at [1074, 124] on button "Anzeigen" at bounding box center [1082, 121] width 67 height 24
click at [1077, 123] on button "Anzeigen" at bounding box center [1082, 121] width 67 height 24
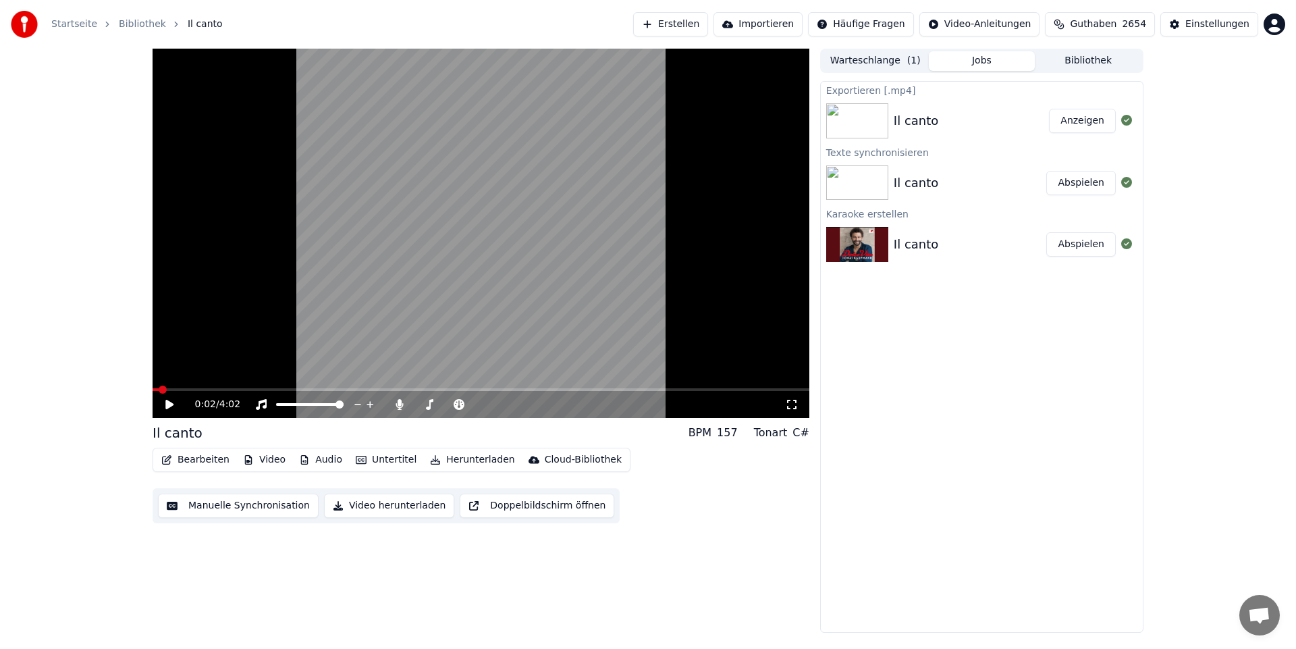
click at [1067, 124] on button "Anzeigen" at bounding box center [1082, 121] width 67 height 24
click at [458, 460] on button "Herunterladen" at bounding box center [472, 459] width 95 height 19
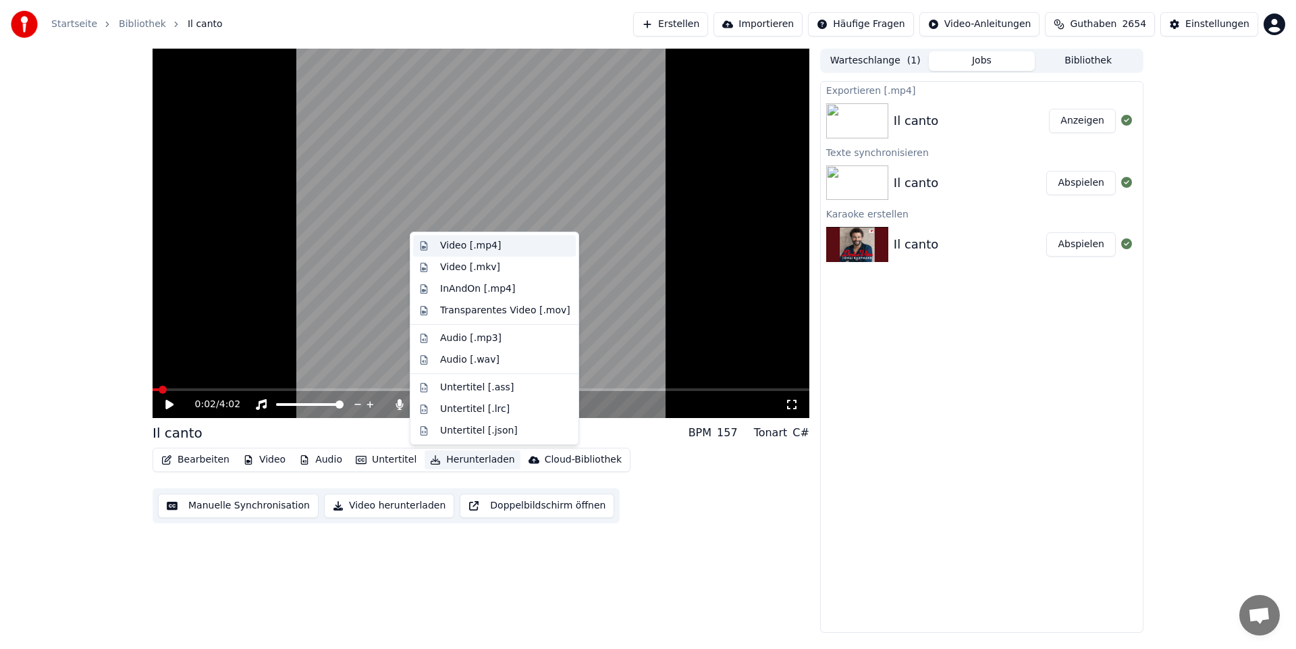
click at [481, 243] on div "Video [.mp4]" at bounding box center [470, 246] width 61 height 14
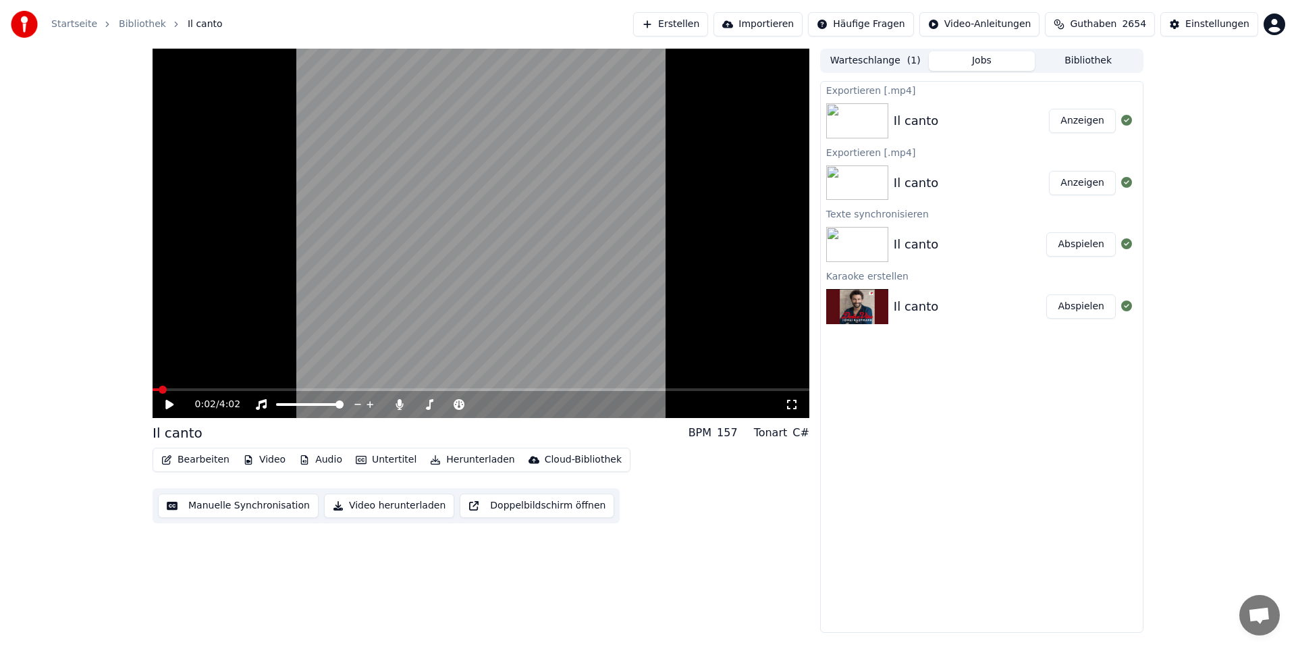
click at [1090, 122] on button "Anzeigen" at bounding box center [1082, 121] width 67 height 24
click at [168, 402] on icon at bounding box center [169, 404] width 8 height 9
click at [171, 407] on icon at bounding box center [169, 404] width 7 height 8
click at [200, 394] on span at bounding box center [202, 390] width 8 height 8
click at [168, 401] on icon at bounding box center [169, 404] width 8 height 9
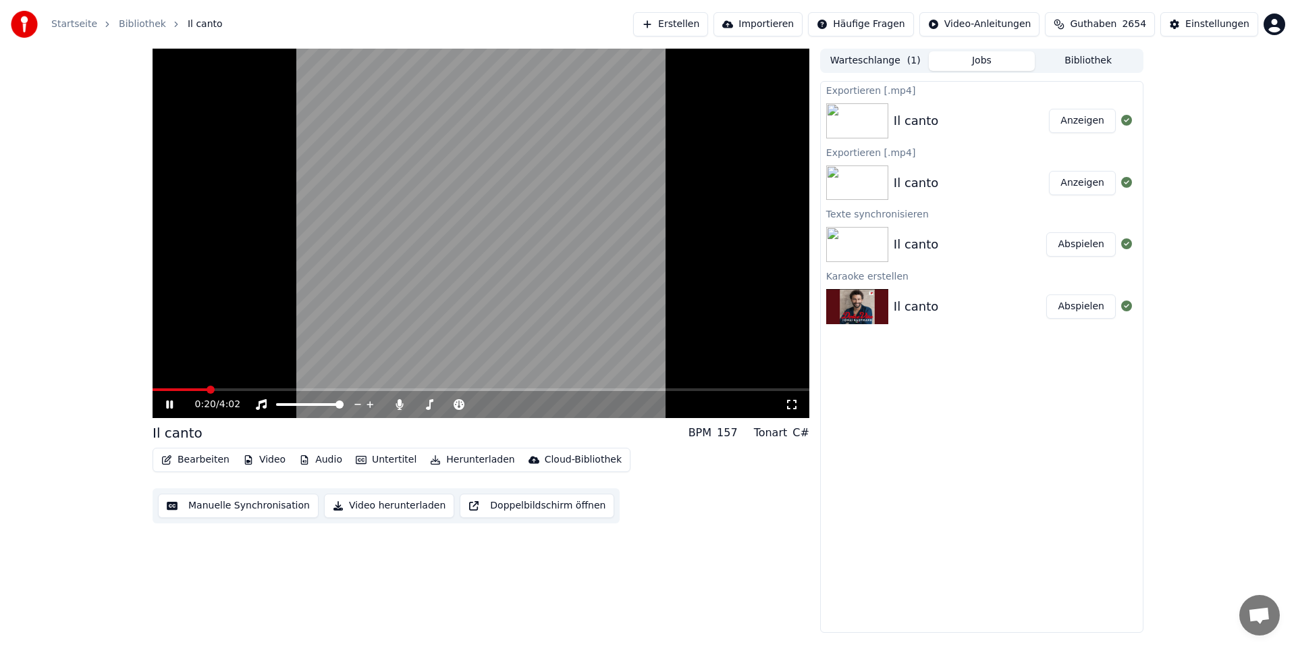
click at [167, 404] on icon at bounding box center [169, 404] width 7 height 8
click at [200, 392] on span at bounding box center [202, 390] width 8 height 8
click at [168, 402] on icon at bounding box center [169, 404] width 8 height 9
click at [168, 402] on icon at bounding box center [169, 404] width 7 height 8
click at [197, 394] on span at bounding box center [199, 390] width 8 height 8
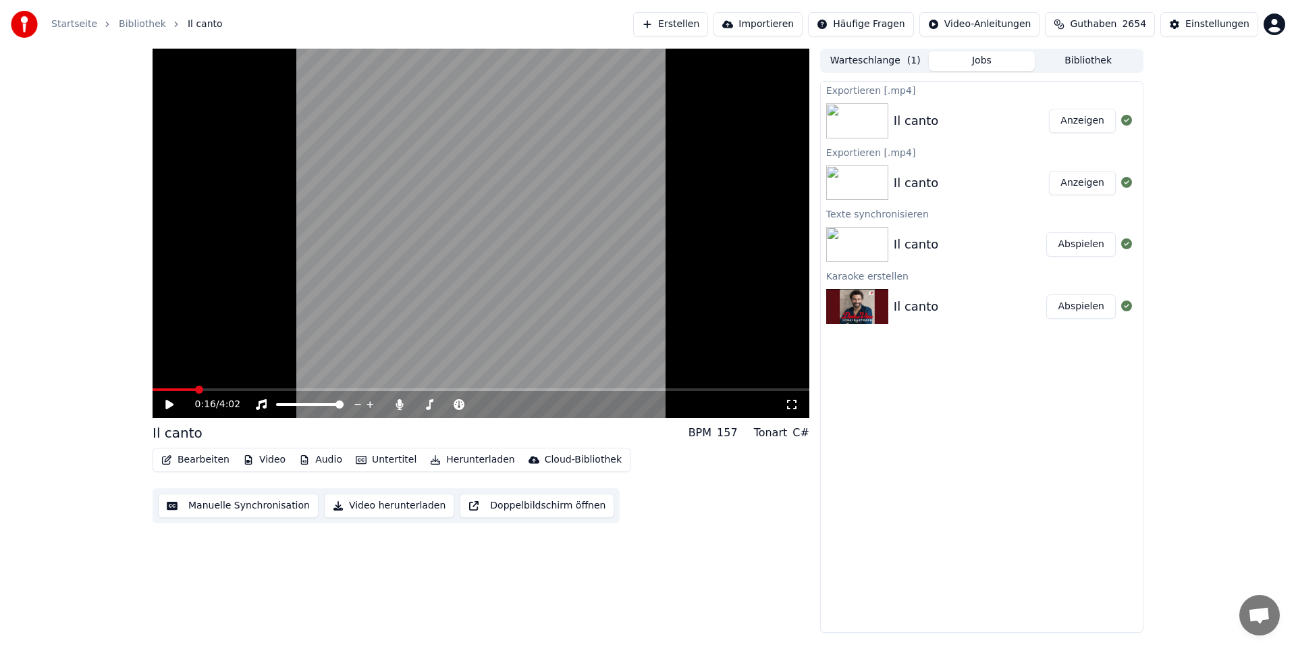
click at [171, 406] on icon at bounding box center [169, 404] width 8 height 9
click at [168, 400] on icon at bounding box center [179, 404] width 32 height 11
click at [205, 394] on span at bounding box center [207, 390] width 8 height 8
click at [167, 402] on icon at bounding box center [169, 404] width 8 height 9
click at [170, 404] on icon at bounding box center [179, 404] width 32 height 11
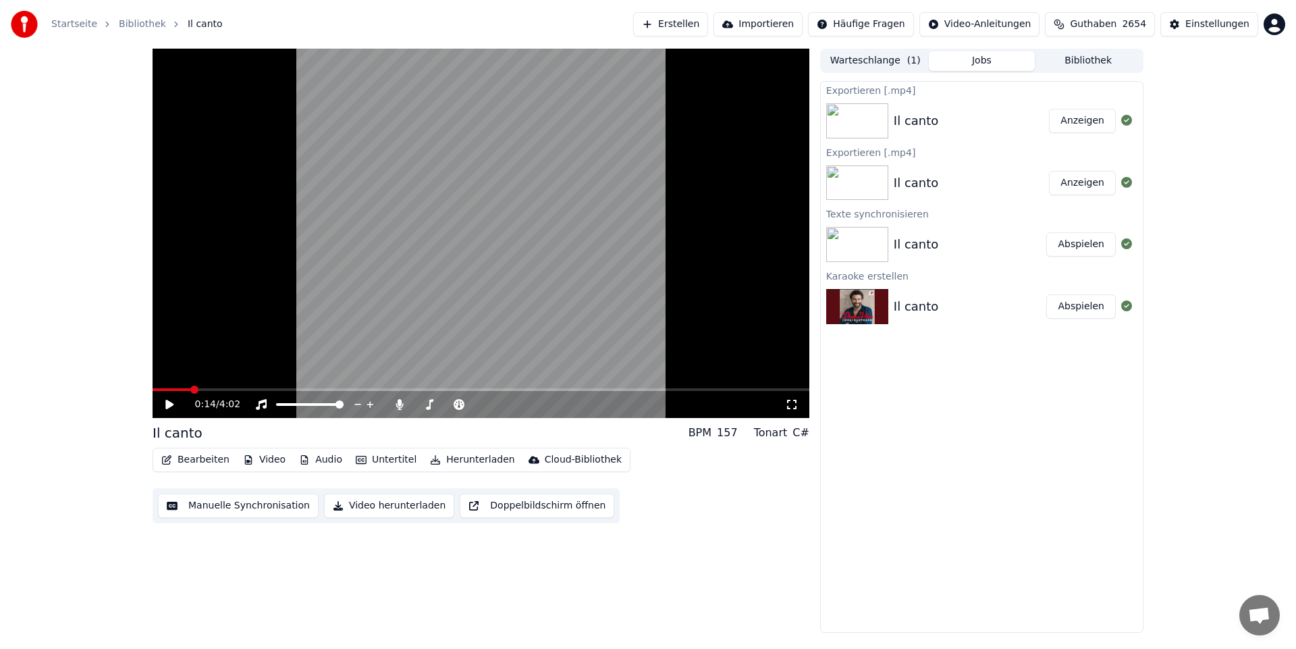
click at [192, 394] on span at bounding box center [194, 390] width 8 height 8
click at [169, 402] on icon at bounding box center [169, 404] width 8 height 9
click at [169, 402] on icon at bounding box center [179, 404] width 32 height 11
click at [196, 394] on span at bounding box center [199, 390] width 8 height 8
click at [167, 402] on icon at bounding box center [169, 404] width 8 height 9
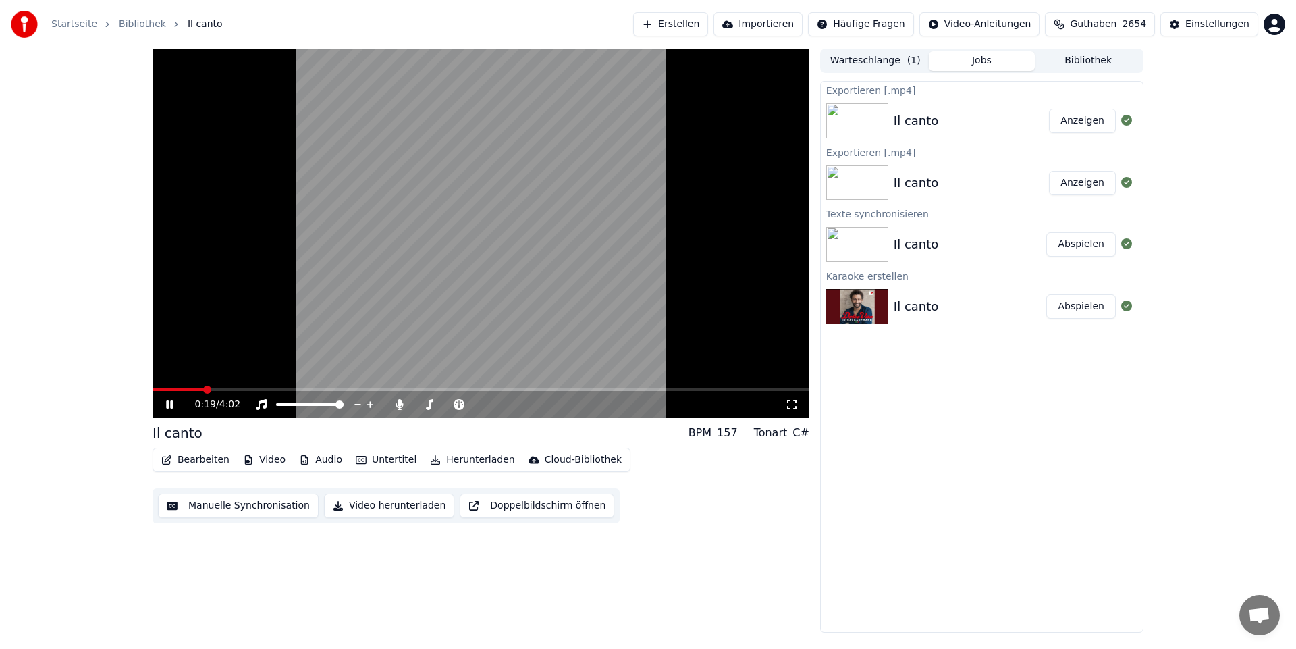
click at [167, 402] on icon at bounding box center [169, 404] width 7 height 8
click at [201, 394] on span at bounding box center [205, 390] width 8 height 8
click at [174, 406] on icon at bounding box center [179, 404] width 32 height 11
click at [172, 406] on icon at bounding box center [169, 404] width 7 height 8
click at [194, 394] on span at bounding box center [197, 390] width 8 height 8
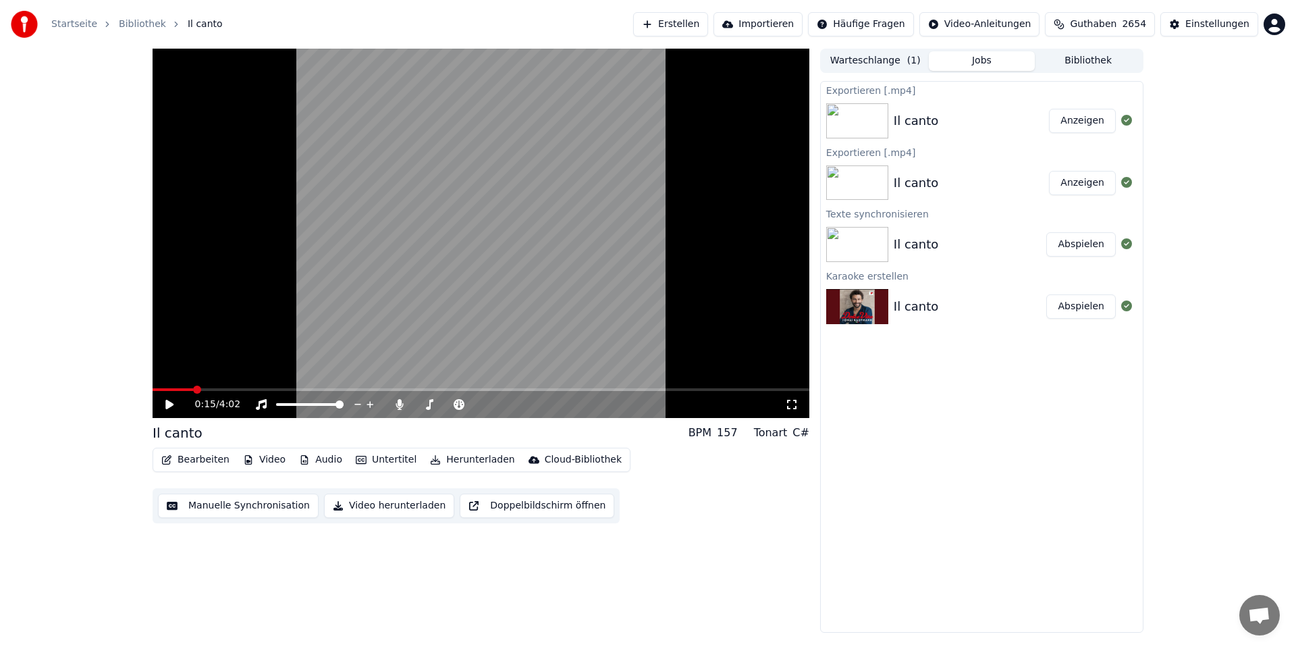
click at [168, 403] on icon at bounding box center [169, 404] width 8 height 9
click at [169, 403] on icon at bounding box center [169, 404] width 7 height 8
click at [481, 405] on span at bounding box center [483, 404] width 8 height 8
click at [196, 394] on span at bounding box center [199, 390] width 8 height 8
click at [166, 398] on div "0:16 / 4:02" at bounding box center [481, 405] width 646 height 14
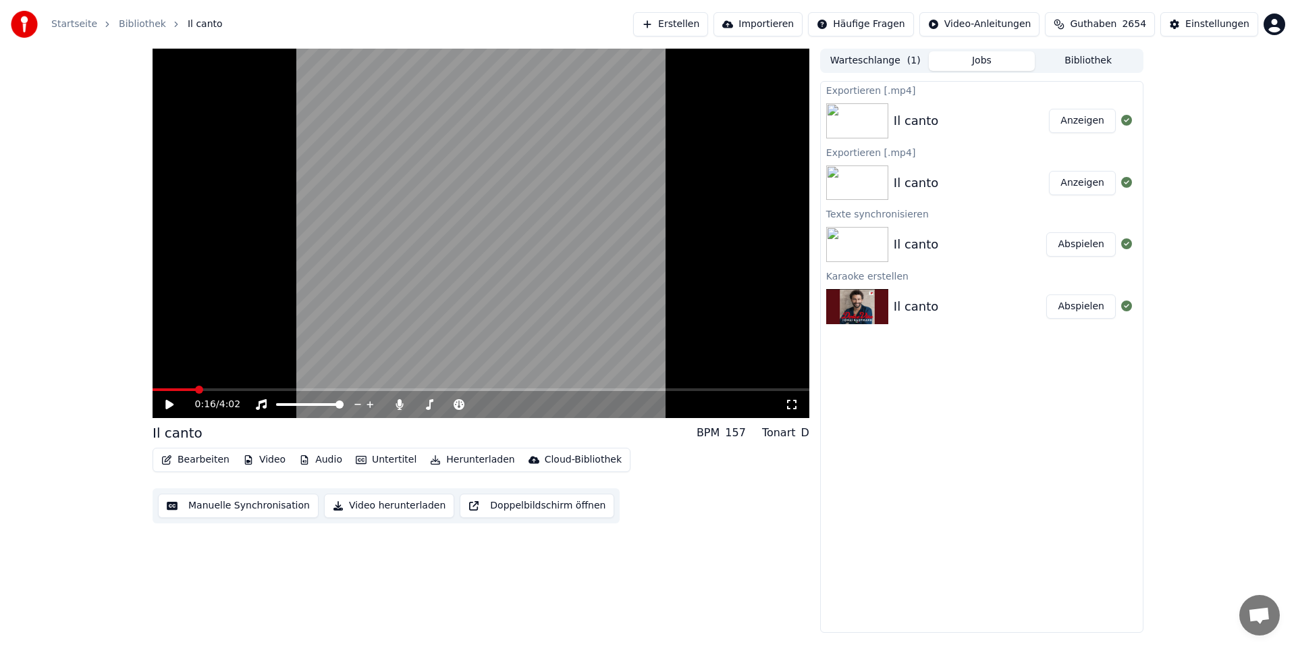
click at [169, 405] on icon at bounding box center [169, 404] width 8 height 9
click at [169, 405] on icon at bounding box center [179, 404] width 32 height 11
click at [415, 409] on span at bounding box center [419, 404] width 8 height 8
click at [196, 460] on button "Bearbeiten" at bounding box center [195, 459] width 79 height 19
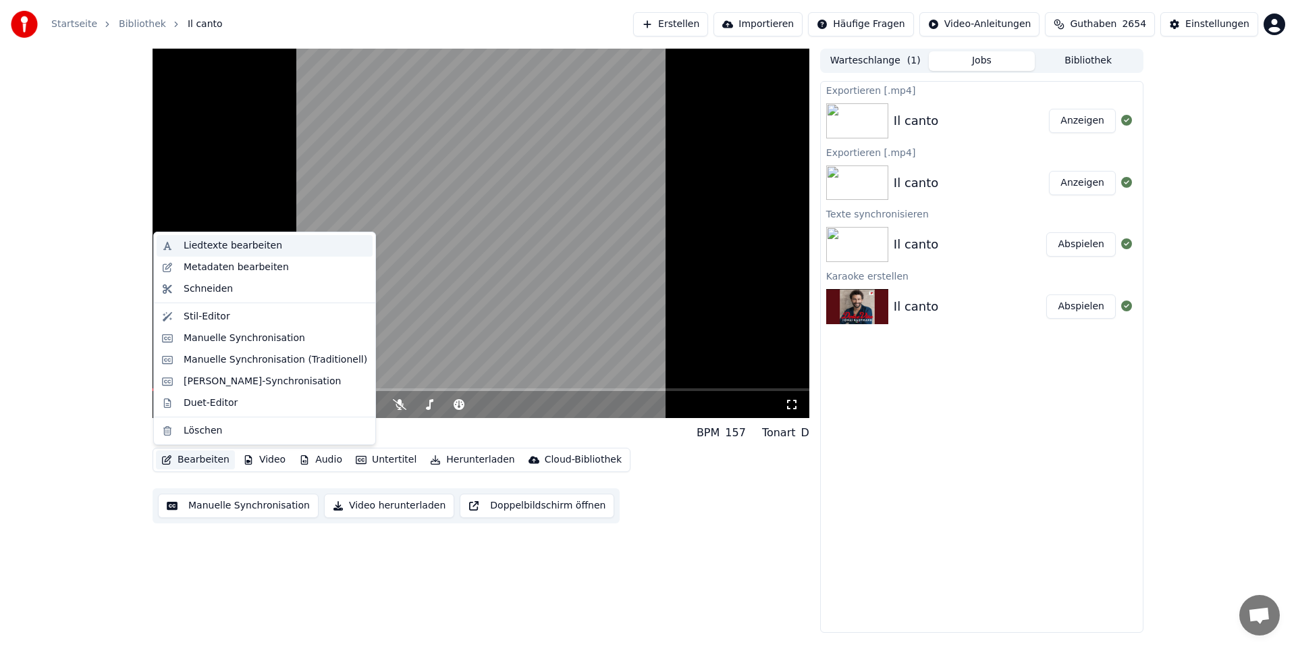
click at [226, 239] on div "Liedtexte bearbeiten" at bounding box center [233, 246] width 99 height 14
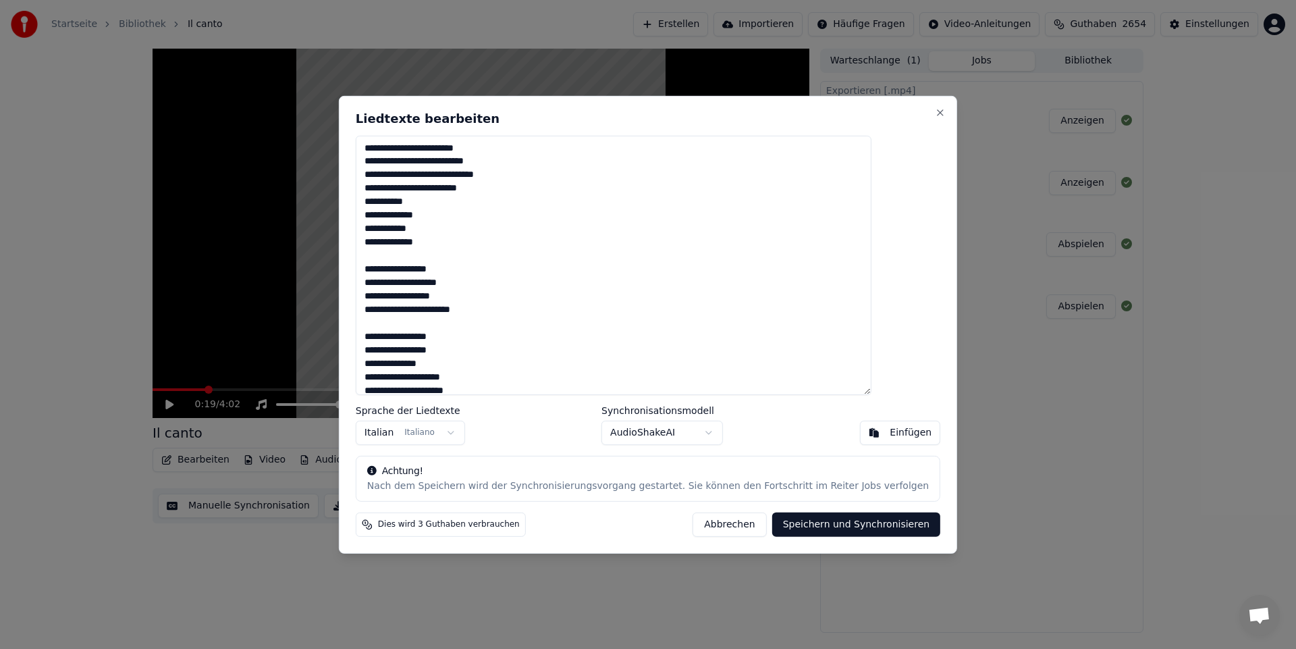
click at [408, 359] on textarea "**********" at bounding box center [614, 264] width 516 height 259
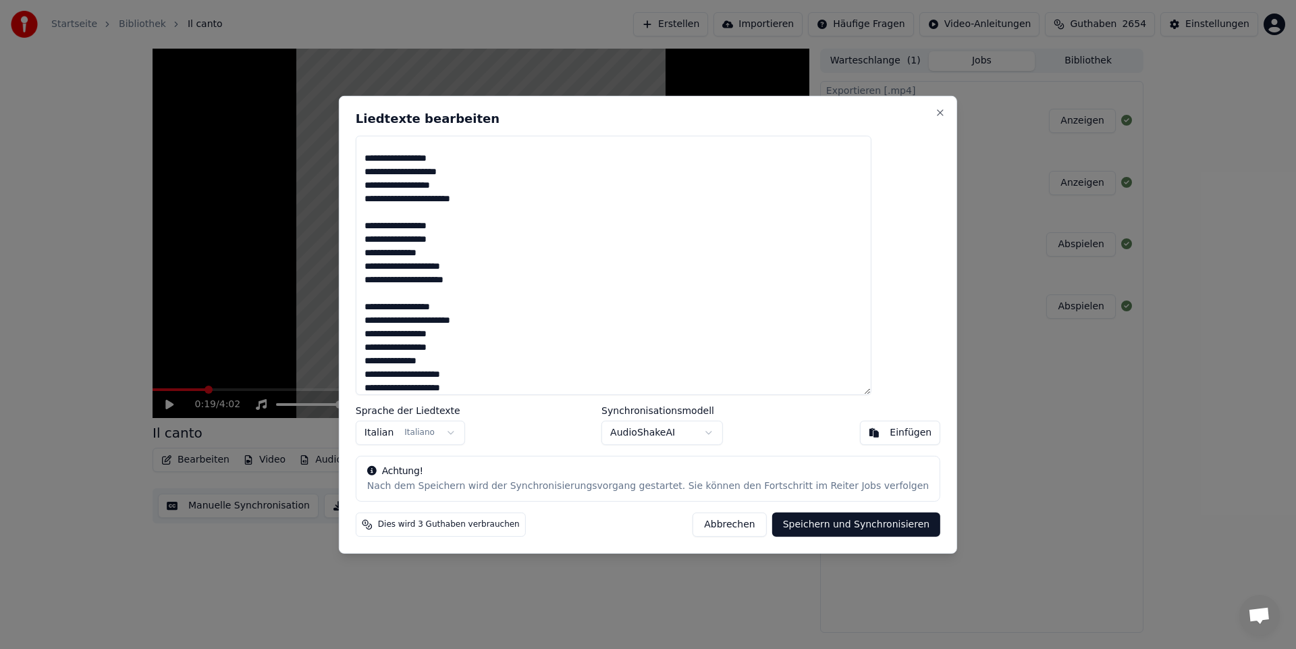
scroll to position [135, 0]
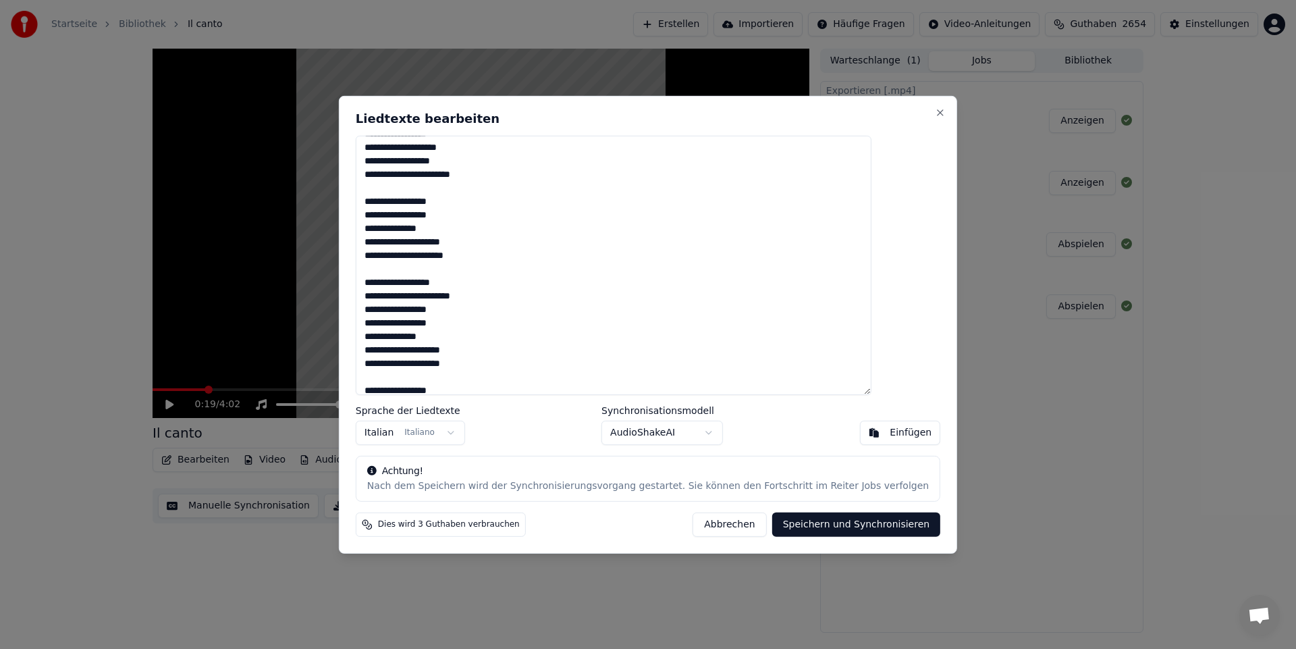
click at [409, 334] on textarea "**********" at bounding box center [614, 264] width 516 height 259
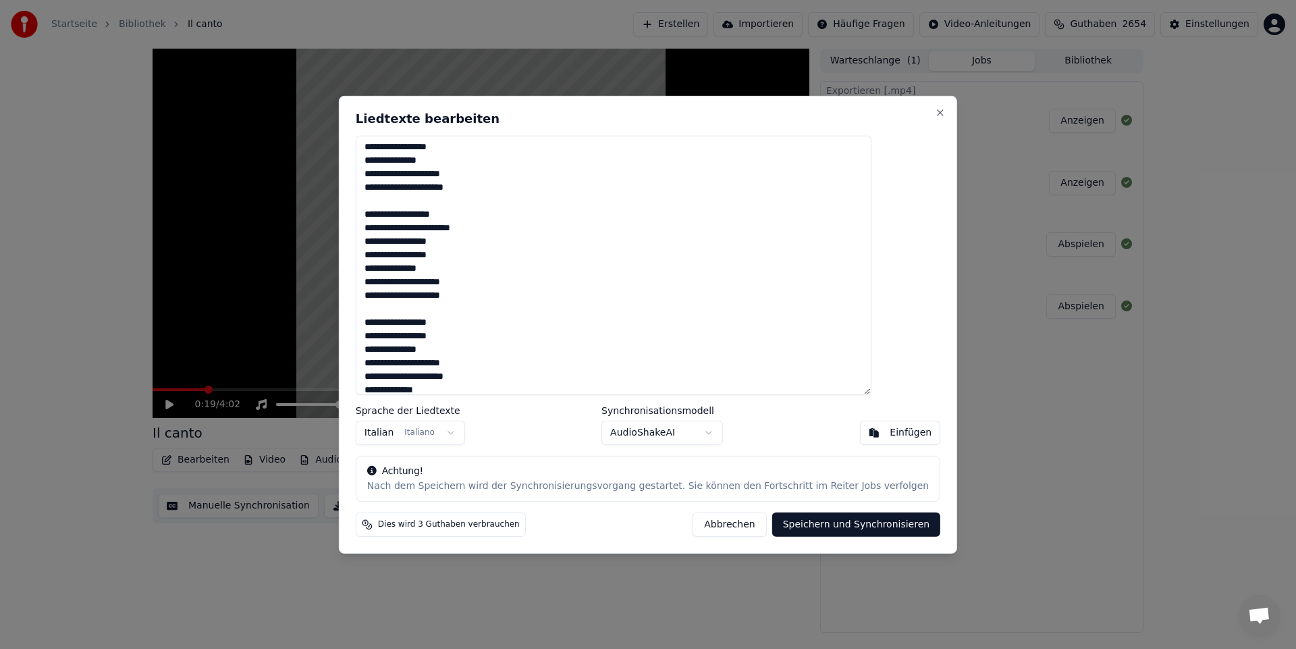
scroll to position [211, 0]
click at [409, 343] on textarea "**********" at bounding box center [614, 264] width 516 height 259
type textarea "**********"
click at [822, 526] on button "Speichern und Synchronisieren" at bounding box center [856, 524] width 169 height 24
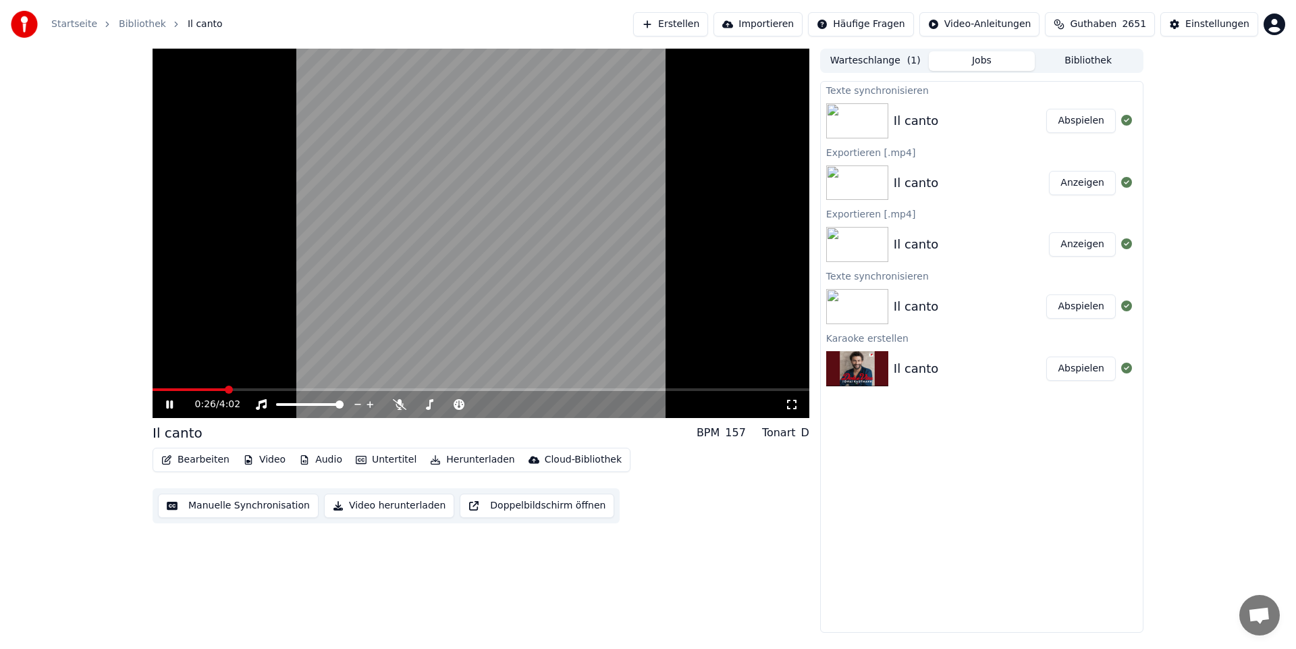
click at [1091, 117] on button "Abspielen" at bounding box center [1082, 121] width 70 height 24
click at [169, 404] on icon at bounding box center [169, 404] width 7 height 8
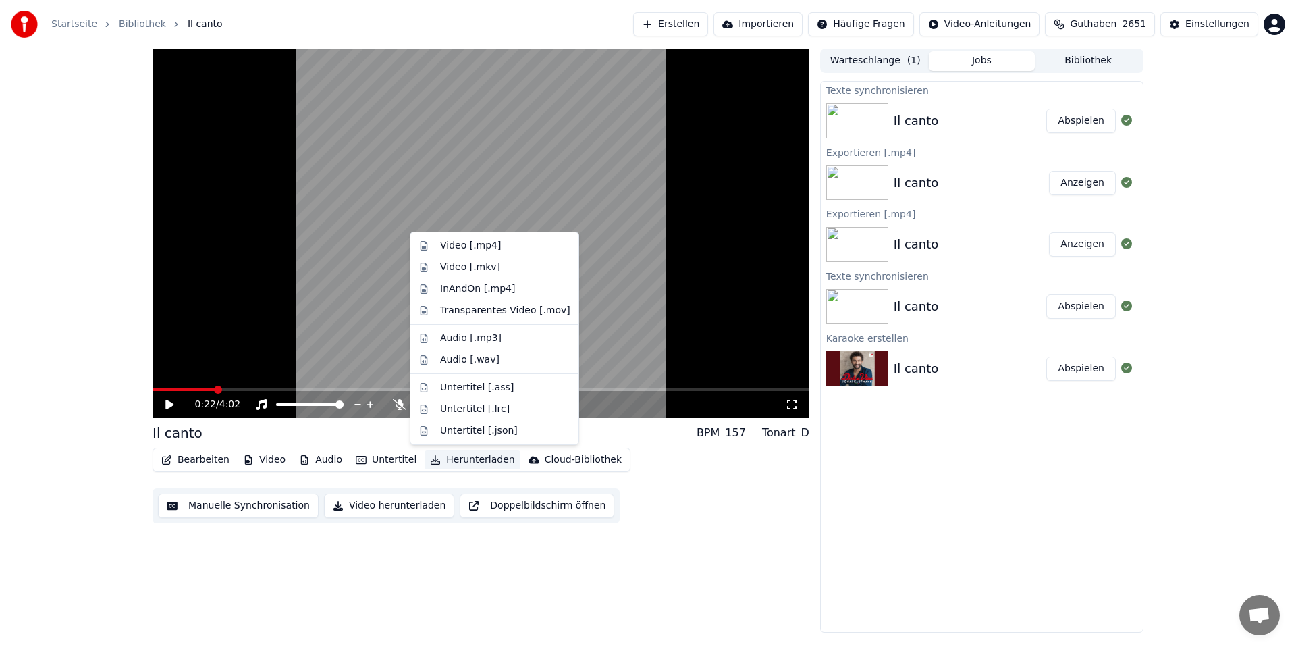
click at [459, 459] on button "Herunterladen" at bounding box center [472, 459] width 95 height 19
click at [483, 244] on div "Video [.mp4]" at bounding box center [470, 246] width 61 height 14
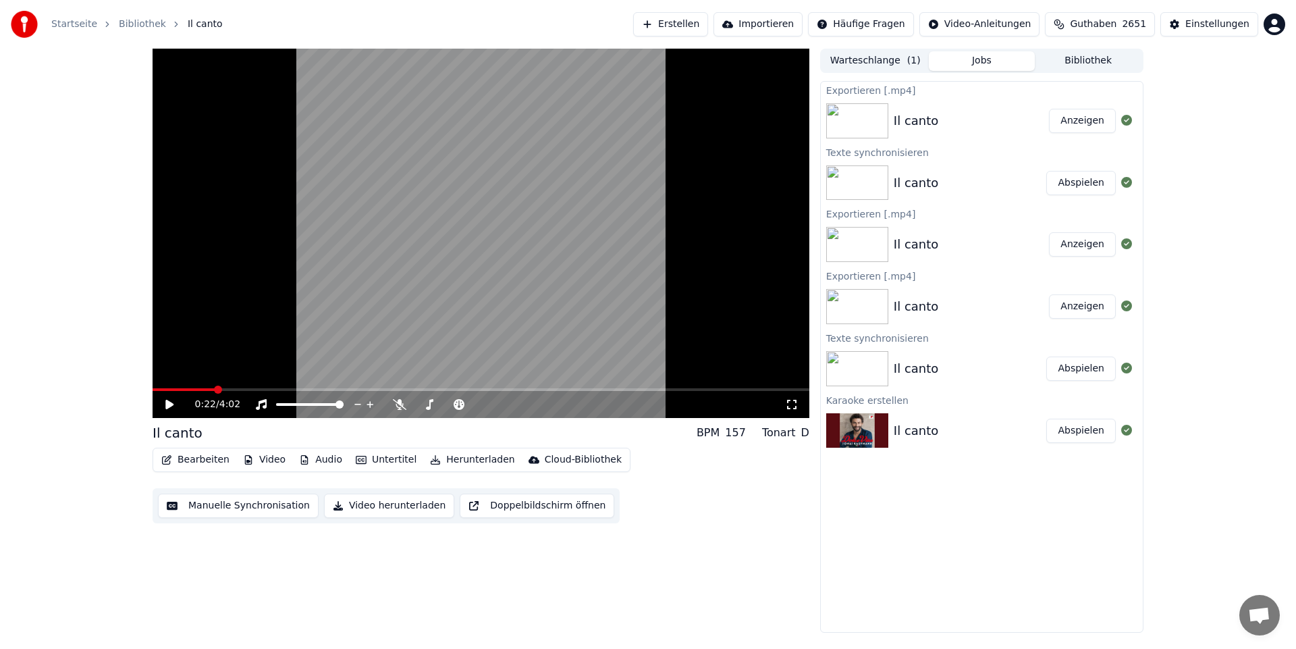
click at [1072, 124] on button "Anzeigen" at bounding box center [1082, 121] width 67 height 24
